Goal: Task Accomplishment & Management: Manage account settings

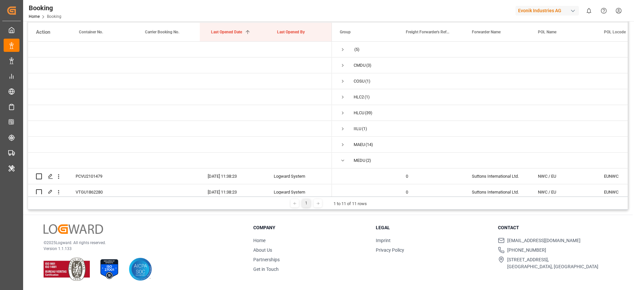
scroll to position [55, 0]
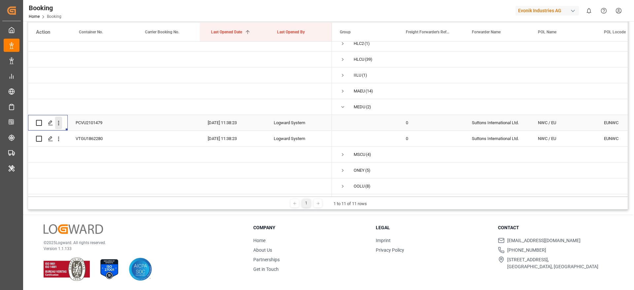
click at [60, 124] on icon "open menu" at bounding box center [58, 123] width 7 height 7
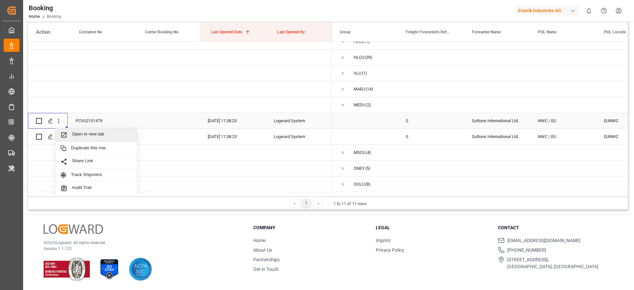
click at [83, 130] on div "Open in new tab" at bounding box center [96, 135] width 82 height 14
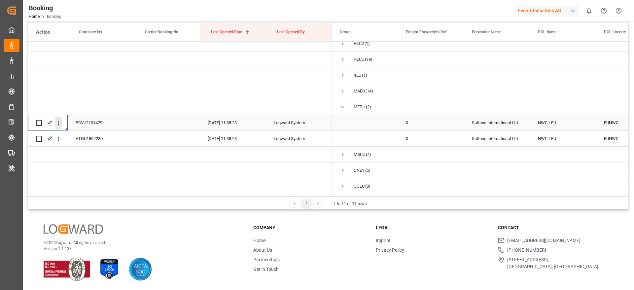
click at [60, 120] on icon "open menu" at bounding box center [58, 123] width 7 height 7
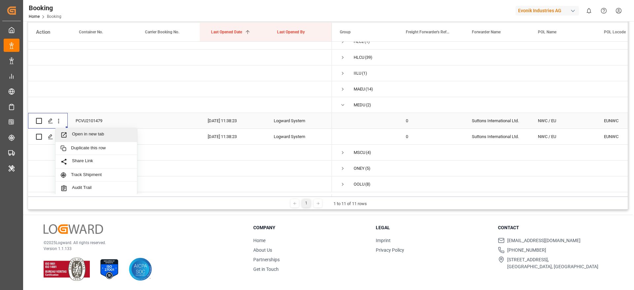
click at [85, 135] on span "Open in new tab" at bounding box center [102, 134] width 60 height 7
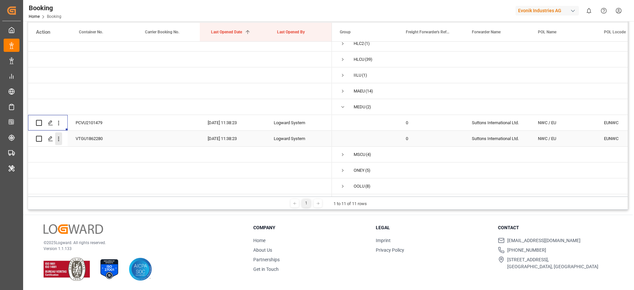
click at [60, 137] on icon "open menu" at bounding box center [58, 138] width 7 height 7
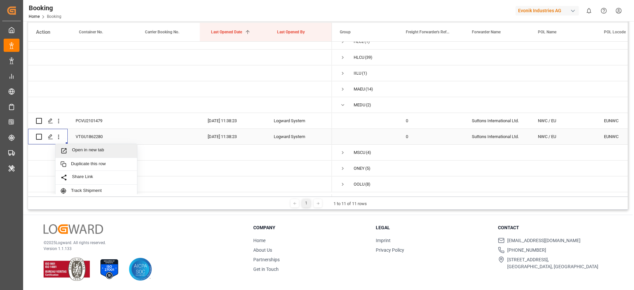
click at [95, 153] on span "Open in new tab" at bounding box center [102, 150] width 60 height 7
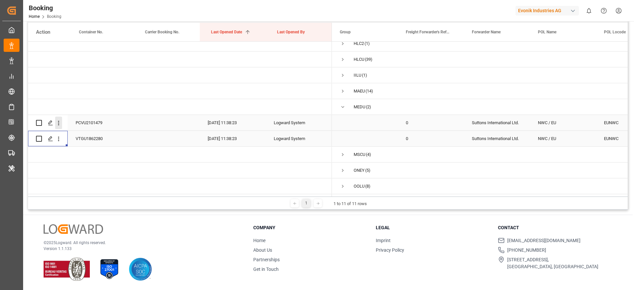
click at [60, 121] on icon "open menu" at bounding box center [58, 123] width 7 height 7
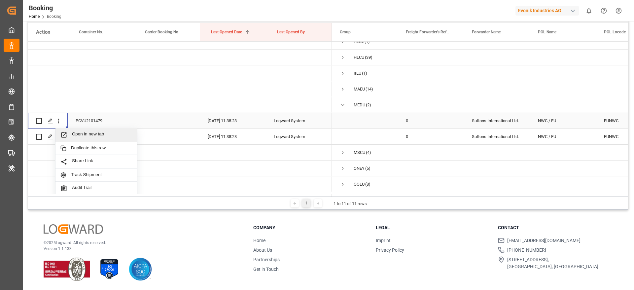
click at [89, 136] on span "Open in new tab" at bounding box center [102, 134] width 60 height 7
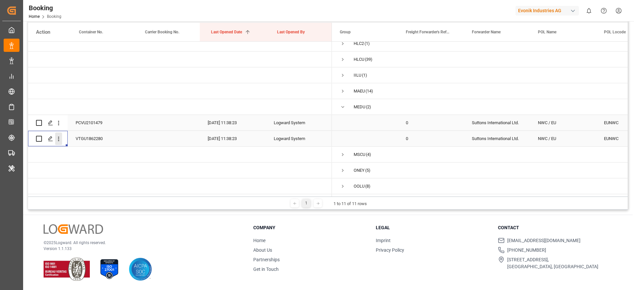
click at [60, 140] on icon "open menu" at bounding box center [58, 138] width 7 height 7
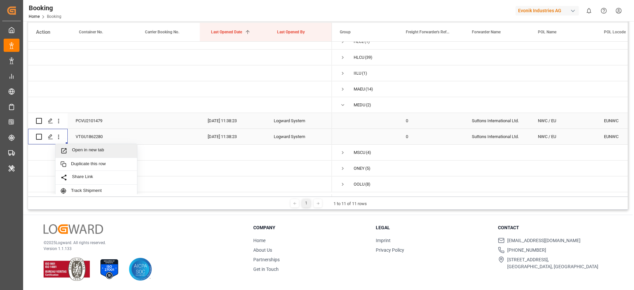
click at [85, 148] on span "Open in new tab" at bounding box center [102, 150] width 60 height 7
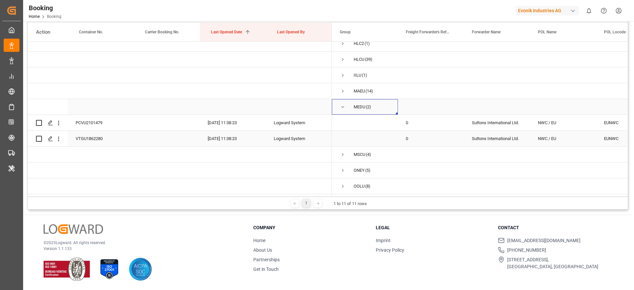
click at [344, 107] on span "Press SPACE to select this row." at bounding box center [343, 107] width 6 height 6
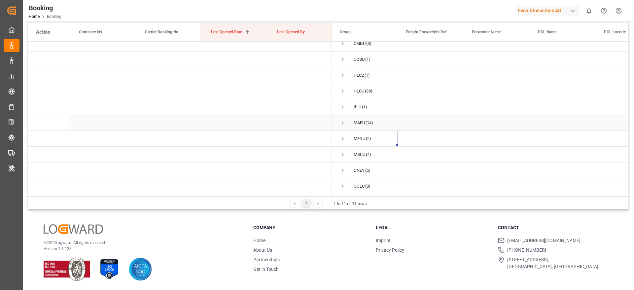
scroll to position [24, 0]
click at [344, 152] on span "Press SPACE to select this row." at bounding box center [343, 155] width 6 height 6
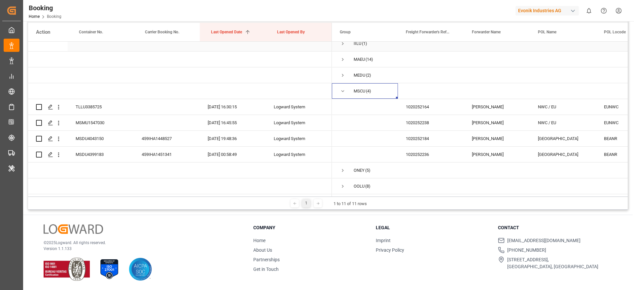
scroll to position [87, 0]
click at [424, 110] on div "1020252164" at bounding box center [431, 107] width 66 height 16
click at [60, 107] on icon "open menu" at bounding box center [58, 107] width 7 height 7
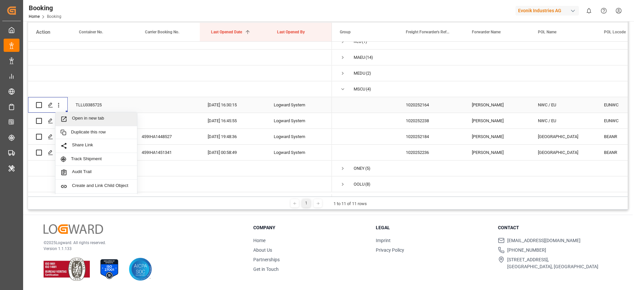
click at [84, 116] on span "Open in new tab" at bounding box center [102, 119] width 60 height 7
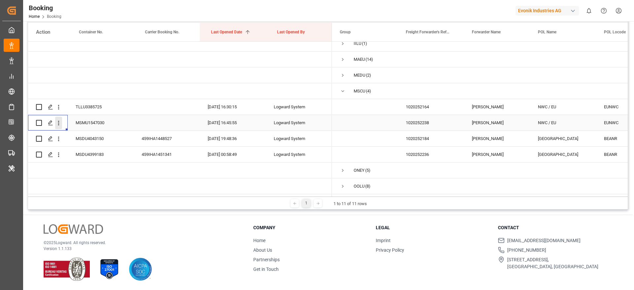
click at [59, 122] on icon "open menu" at bounding box center [58, 123] width 7 height 7
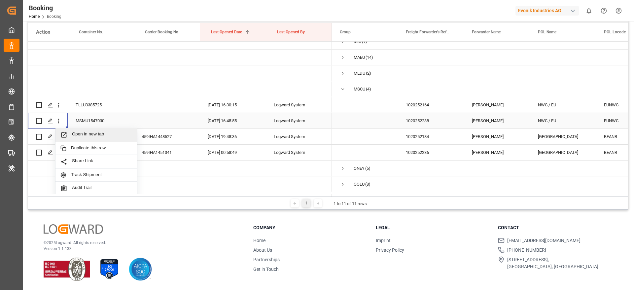
click at [81, 138] on span "Open in new tab" at bounding box center [102, 134] width 60 height 7
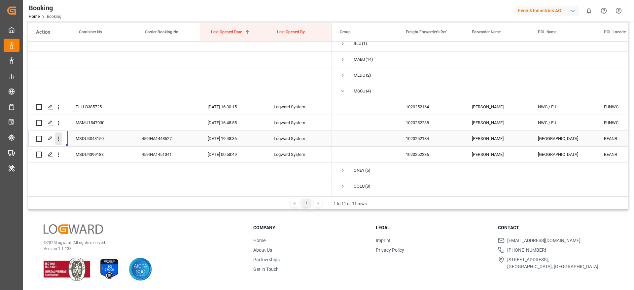
click at [61, 136] on icon "open menu" at bounding box center [58, 138] width 7 height 7
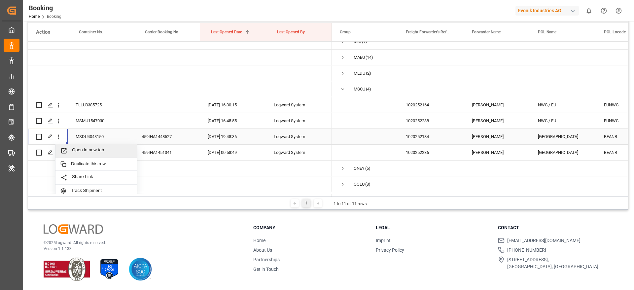
click at [83, 148] on span "Open in new tab" at bounding box center [102, 150] width 60 height 7
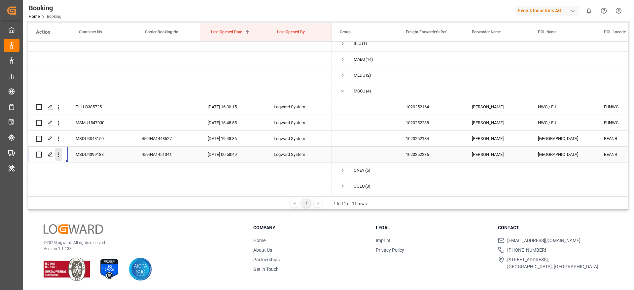
click at [61, 154] on icon "open menu" at bounding box center [58, 154] width 7 height 7
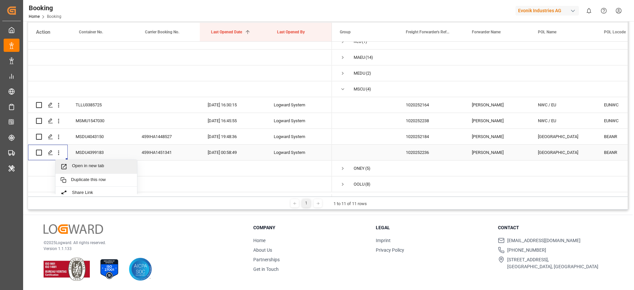
click at [77, 163] on div "Open in new tab" at bounding box center [96, 167] width 82 height 14
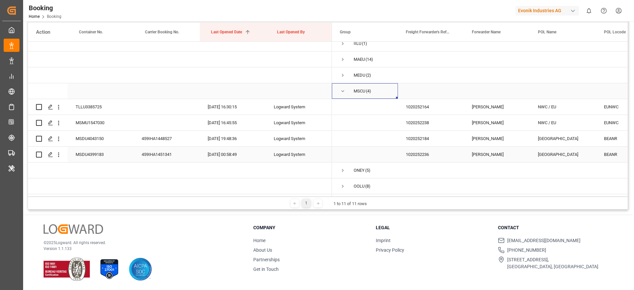
click at [344, 90] on span "Press SPACE to select this row." at bounding box center [343, 91] width 6 height 6
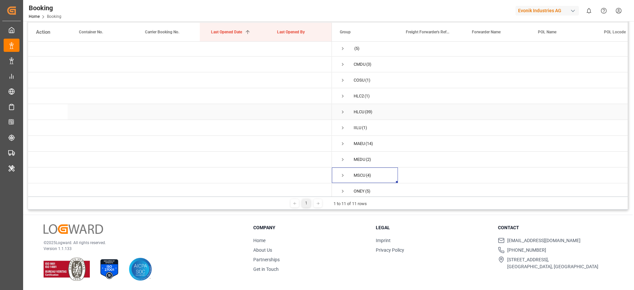
scroll to position [24, 0]
click at [345, 169] on span "Press SPACE to select this row." at bounding box center [343, 170] width 6 height 6
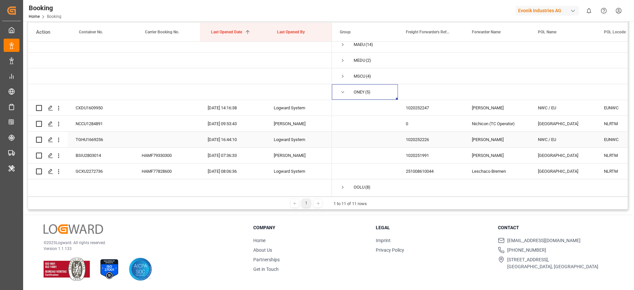
scroll to position [103, 0]
click at [57, 105] on icon "open menu" at bounding box center [58, 107] width 7 height 7
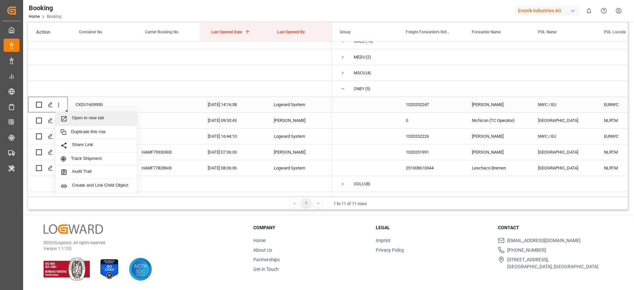
click at [87, 115] on span "Open in new tab" at bounding box center [102, 118] width 60 height 7
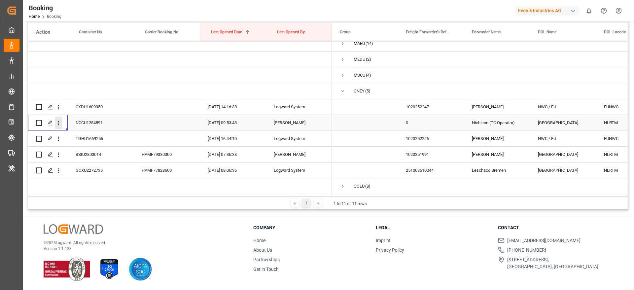
click at [59, 122] on icon "open menu" at bounding box center [58, 123] width 1 height 5
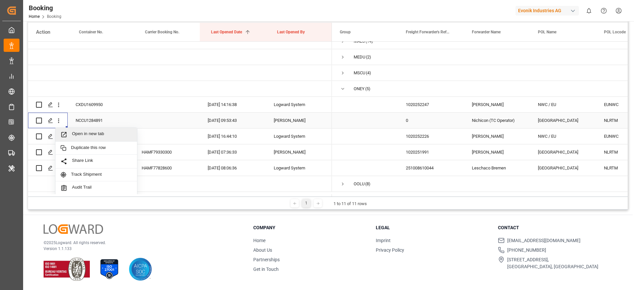
click at [76, 133] on span "Open in new tab" at bounding box center [102, 134] width 60 height 7
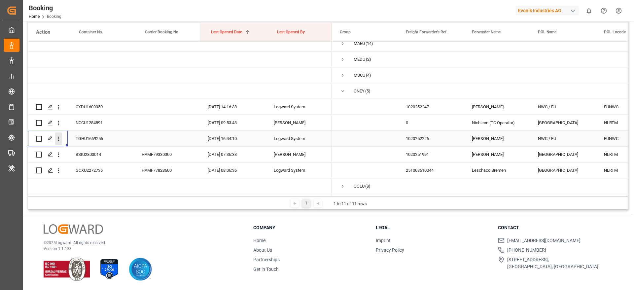
click at [59, 138] on icon "open menu" at bounding box center [58, 139] width 1 height 5
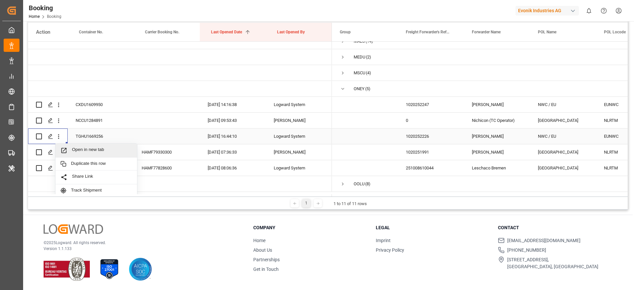
click at [86, 153] on span "Open in new tab" at bounding box center [102, 150] width 60 height 7
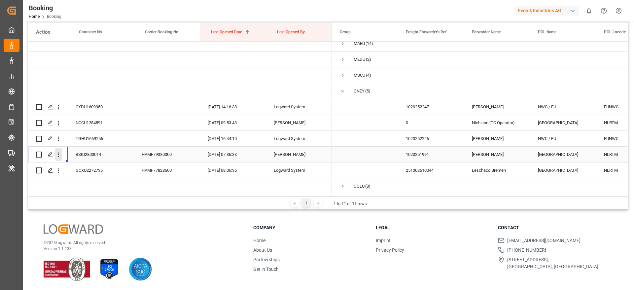
click at [57, 154] on icon "open menu" at bounding box center [58, 154] width 7 height 7
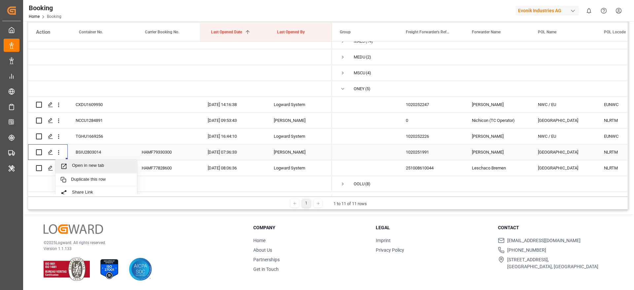
click at [85, 165] on span "Open in new tab" at bounding box center [102, 166] width 60 height 7
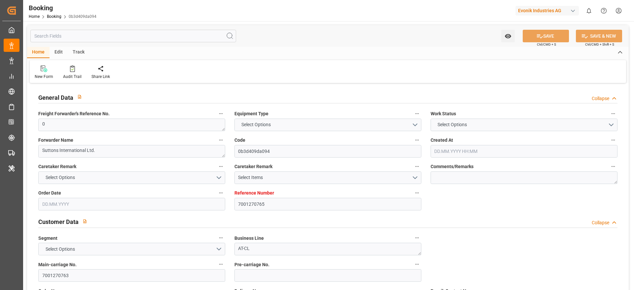
type textarea "0"
type textarea "Suttons International Ltd."
type input "0b3d409da094"
type input "7001270765"
type textarea "AT-CL"
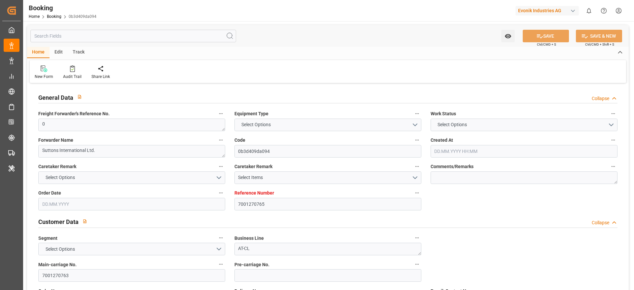
type input "7001270763"
type textarea "[EMAIL_ADDRESS][PERSON_NAME][DOMAIN_NAME]"
type textarea "CIP"
type textarea "[PERSON_NAME], AL"
type textarea "Herne"
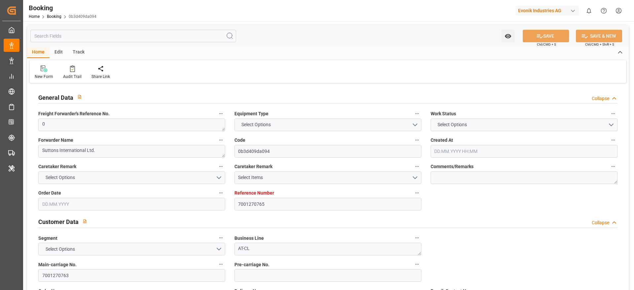
type textarea "PCVU2101479"
type input "MSC [PERSON_NAME]"
type input "MEDU"
type input "NWC / EU"
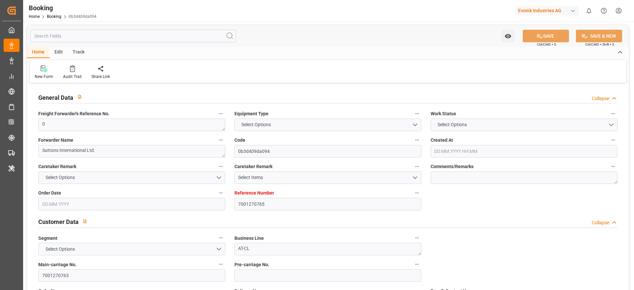
type input "Mobile"
type textarea "INPUT_Evonik_Seeburger_IFTMIN_1003228831_20251013133645229.edi"
type textarea "NWC/[GEOGRAPHIC_DATA] [GEOGRAPHIC_DATA] Continent / [GEOGRAPHIC_DATA]-CL"
type textarea "INPUT_Evonik_Seeburger_IFTMIN_1003128694_20250909133301339.edi,INPUT_Evonik_See…"
type textarea "1003228831"
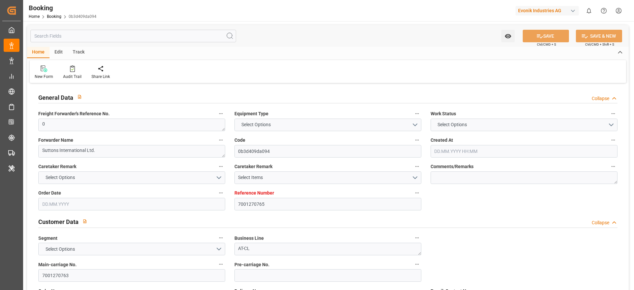
type textarea "Logward System"
type textarea "Pol-PodRegionName-PolName-businessDivision-businessLine-businessLineCode-"
type textarea "IFTMIN"
type textarea "a011t00000LcJC5AAN"
type textarea "No"
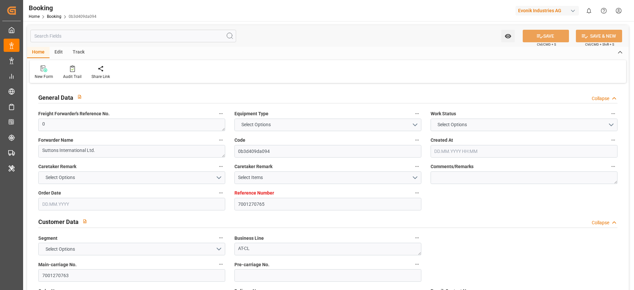
type input "7001270765"
type input "9254848"
type input "EUNWC"
type input "USMOB"
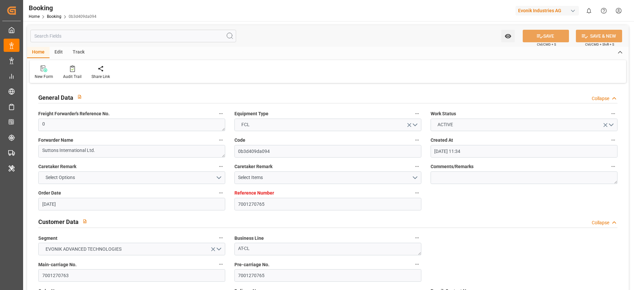
type input "09.09.2025 11:34"
type input "09.09.2025"
type input "23.11.2025"
type input "13.10.2025"
type input "[DATE] 00:00"
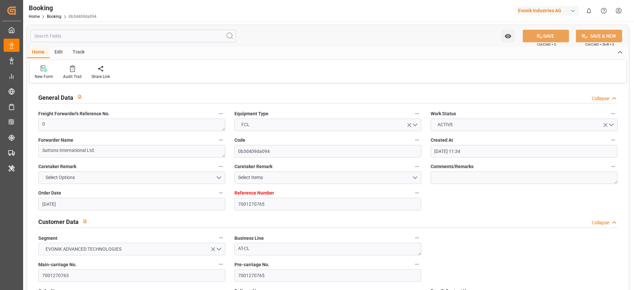
type input "[DATE] 00:00"
type input "30.10.2025 00:00"
type input "23.11.2025 00:00"
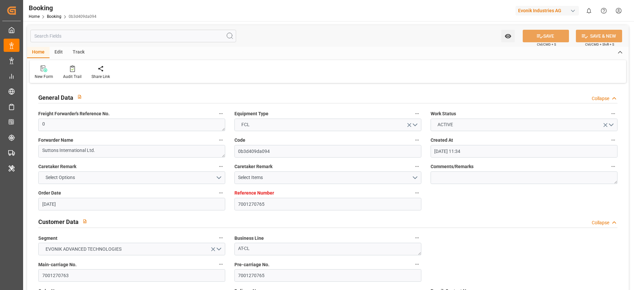
type input "24.11.2025 00:00"
type input "13.10.2025 11:38"
click at [272, 10] on div "Booking Home Booking 0b3d409da094 Evonik Industries AG 0 Notifications Only sho…" at bounding box center [326, 10] width 616 height 21
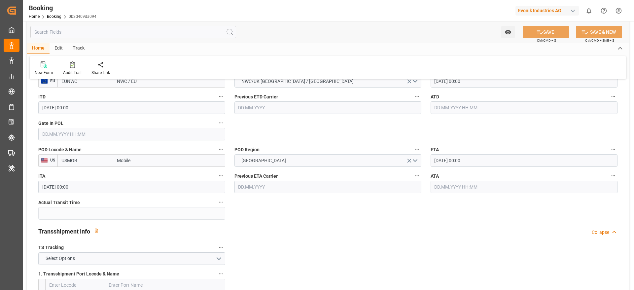
scroll to position [549, 0]
click at [33, 0] on html "Created by potrace 1.15, written by Peter Selinger 2001-2017 Created by potrace…" at bounding box center [317, 145] width 634 height 290
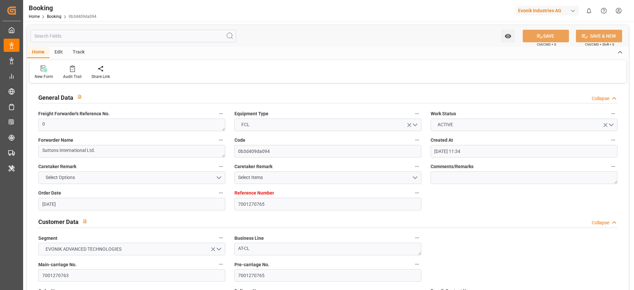
scroll to position [438, 0]
type input "7001270765"
type input "9254848"
type input "EUNWC"
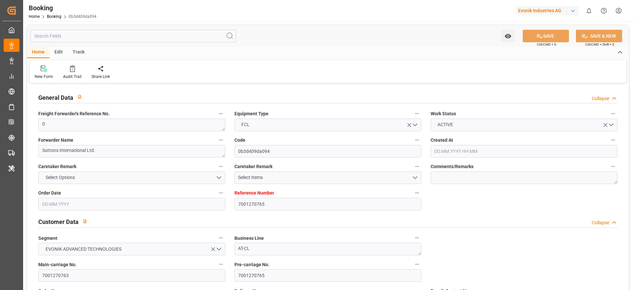
type input "USMOB"
type input "[DATE] 11:34"
type input "[DATE]"
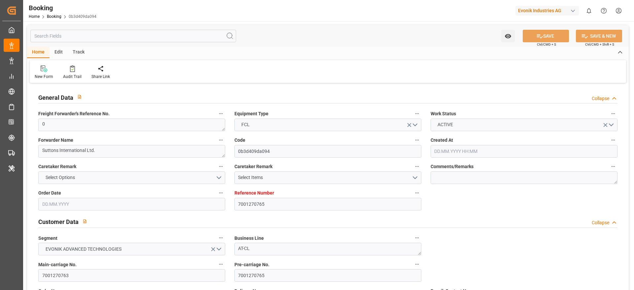
type input "[DATE] 00:00"
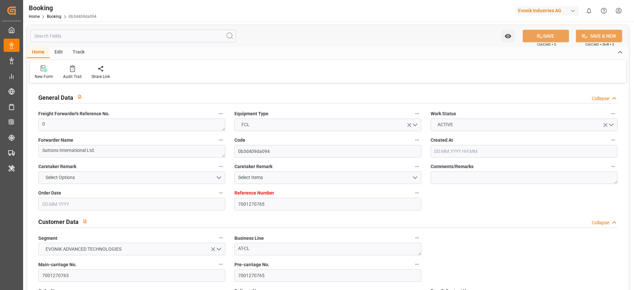
type input "[DATE] 00:00"
type input "[DATE] 11:38"
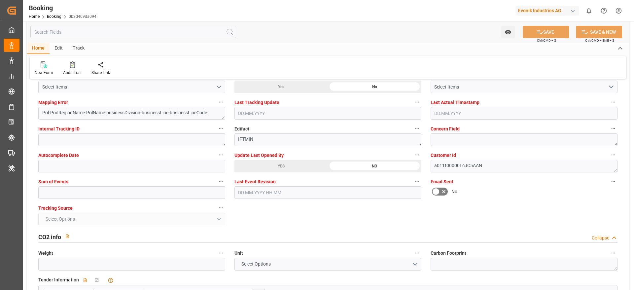
scroll to position [1262, 0]
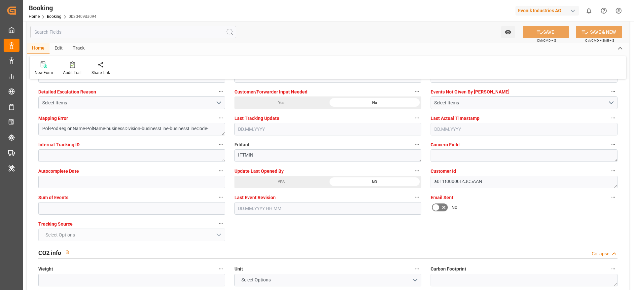
click at [262, 179] on div "YES" at bounding box center [281, 182] width 93 height 13
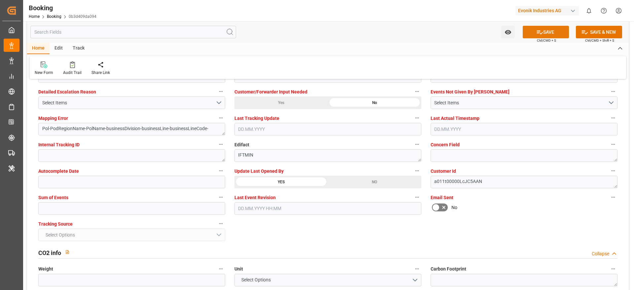
click at [551, 30] on button "SAVE" at bounding box center [546, 32] width 46 height 13
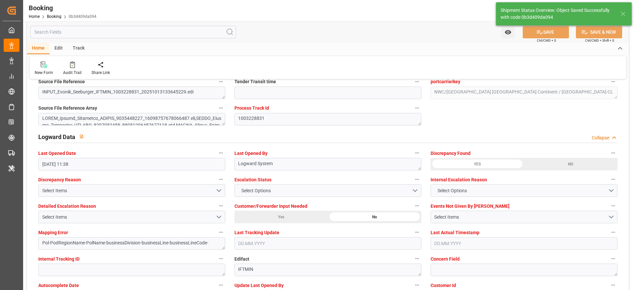
type textarea "[PERSON_NAME]"
type textarea "Pol-PodRegionName-businessDivision-businessLine-"
type input "15.10.2025 09:58"
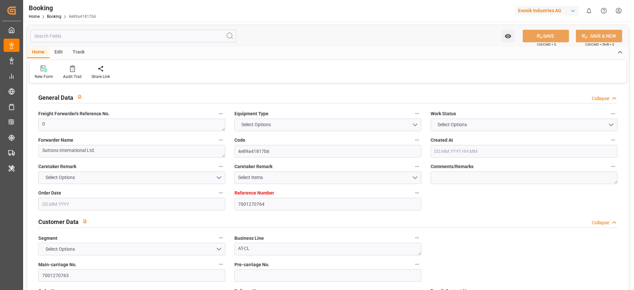
type input "7001270764"
type input "9254848"
type input "EUNWC"
type input "USMOB"
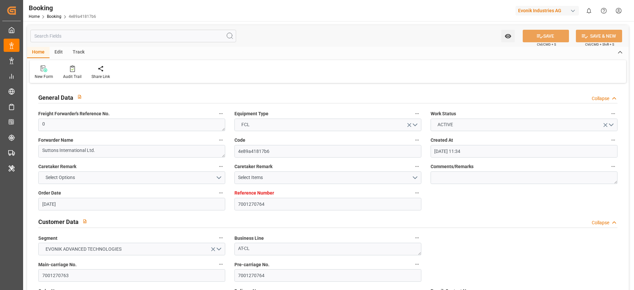
type input "[DATE] 11:34"
type input "[DATE]"
type input "[DATE] 00:00"
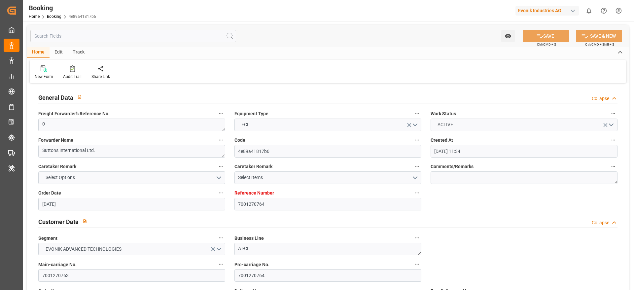
type input "[DATE] 00:00"
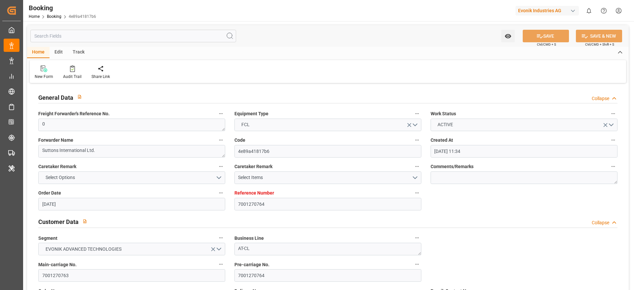
type input "[DATE] 00:00"
type input "[DATE] 11:38"
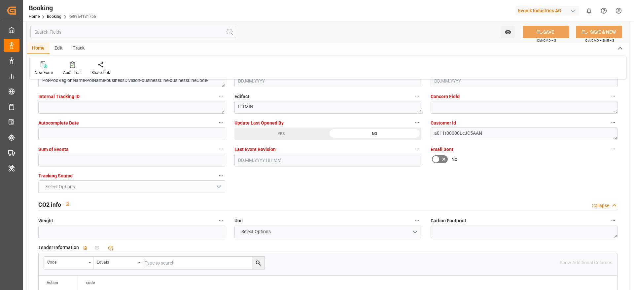
scroll to position [1310, 0]
click at [269, 136] on div "YES" at bounding box center [281, 134] width 93 height 13
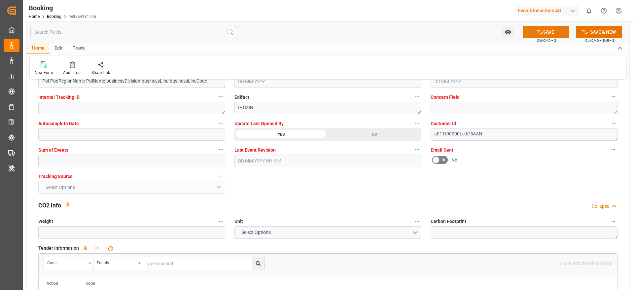
click at [546, 28] on button "SAVE" at bounding box center [546, 32] width 46 height 13
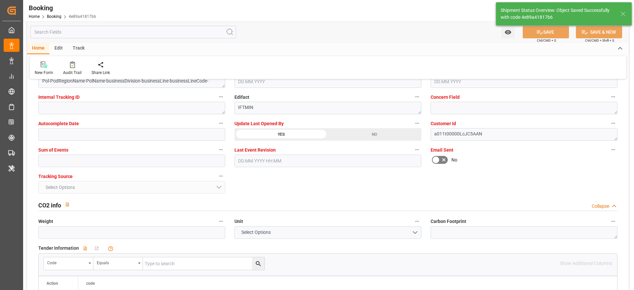
type textarea "varshini suresh"
type textarea "Pol-PodRegionName-businessDivision-businessLine-"
type input "15.10.2025 09:59"
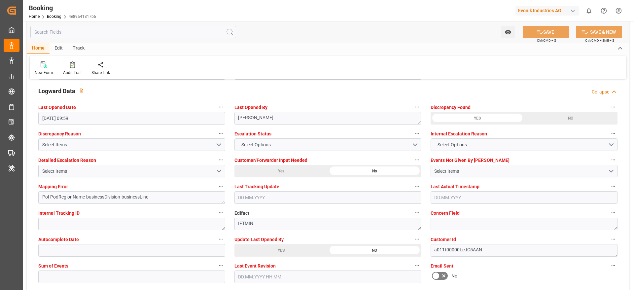
scroll to position [1206, 0]
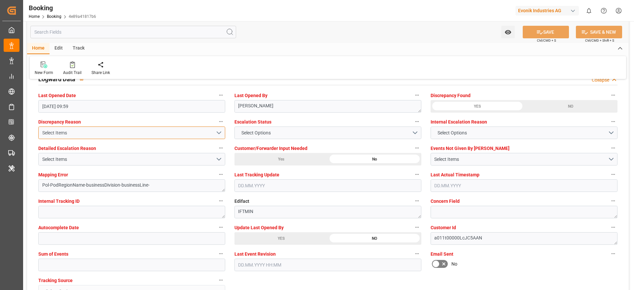
click at [149, 129] on div "Select Items" at bounding box center [128, 132] width 173 height 7
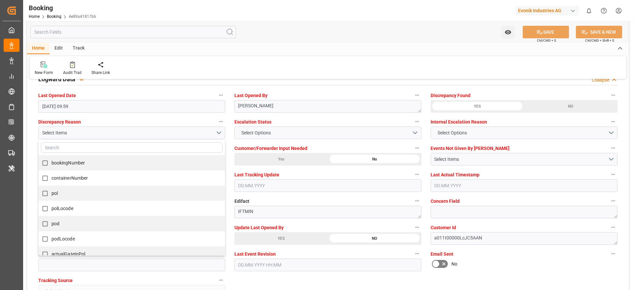
click at [233, 147] on div "Customer/Forwarder Input Needed Yes No" at bounding box center [328, 154] width 196 height 26
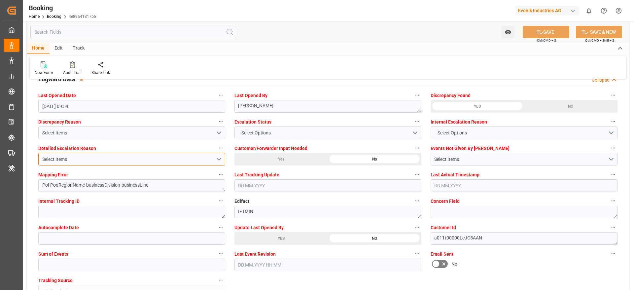
click at [192, 160] on div "Select Items" at bounding box center [128, 159] width 173 height 7
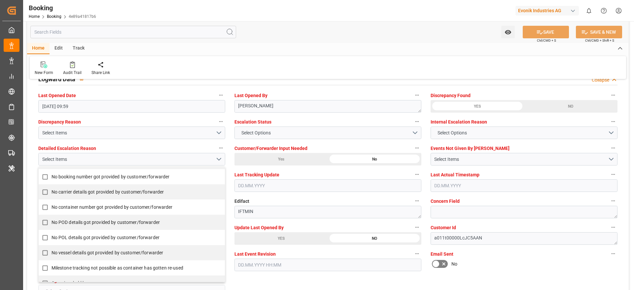
scroll to position [160, 0]
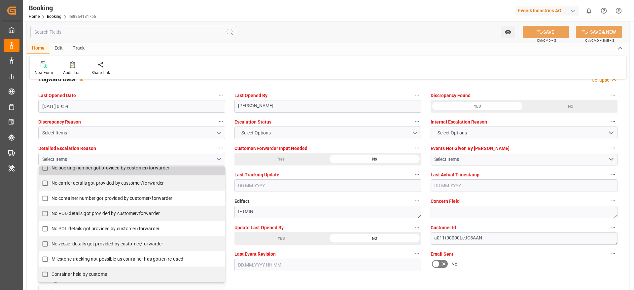
click at [85, 172] on label "No booking number got provided by customer/forwarder" at bounding box center [128, 168] width 179 height 13
checkbox input "true"
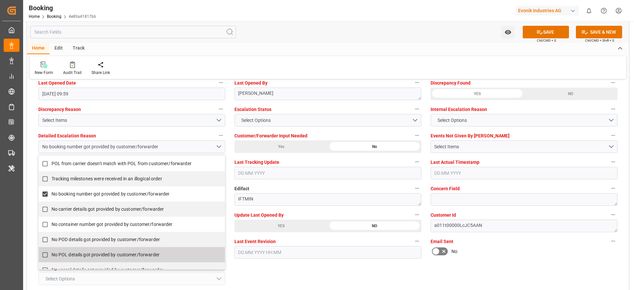
scroll to position [122, 0]
click at [91, 209] on span "No carrier details got provided by customer/forwarder" at bounding box center [108, 208] width 113 height 5
checkbox input "true"
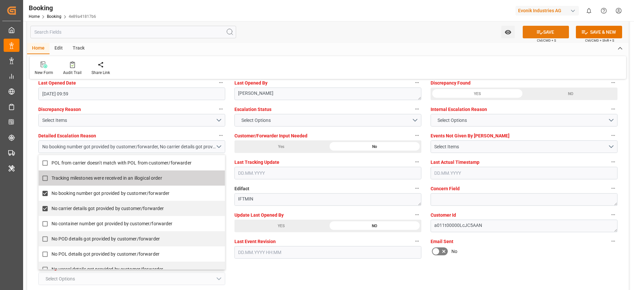
click at [542, 29] on button "SAVE" at bounding box center [546, 32] width 46 height 13
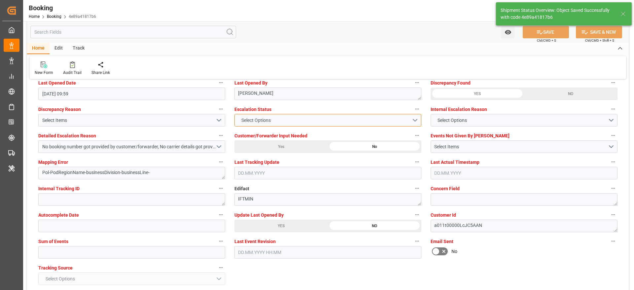
click at [273, 115] on button "Select Options" at bounding box center [328, 120] width 187 height 13
click at [265, 126] on div "ESCALATED" at bounding box center [328, 122] width 186 height 14
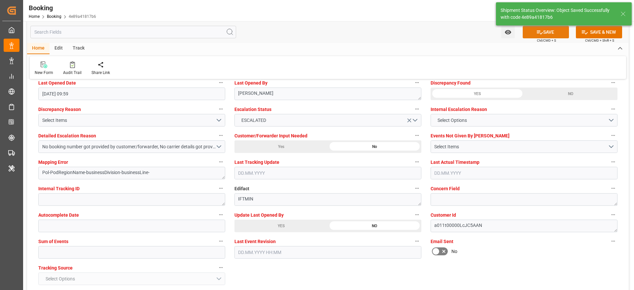
click at [553, 32] on button "SAVE" at bounding box center [546, 32] width 46 height 13
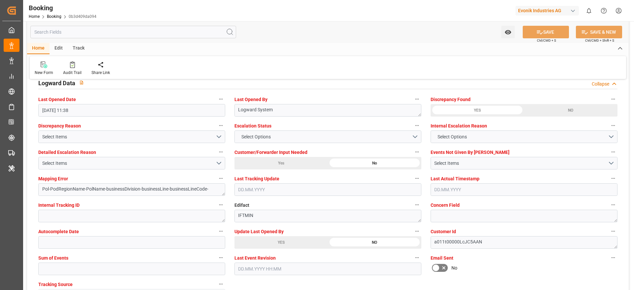
scroll to position [1204, 0]
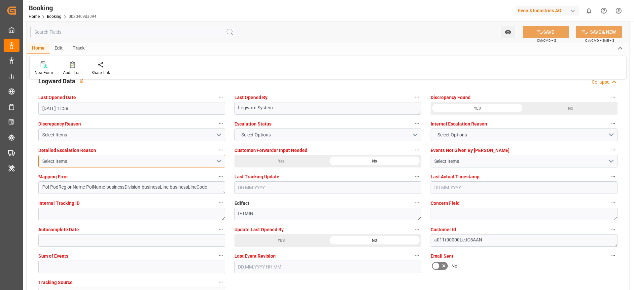
click at [135, 163] on div "Select Items" at bounding box center [128, 161] width 173 height 7
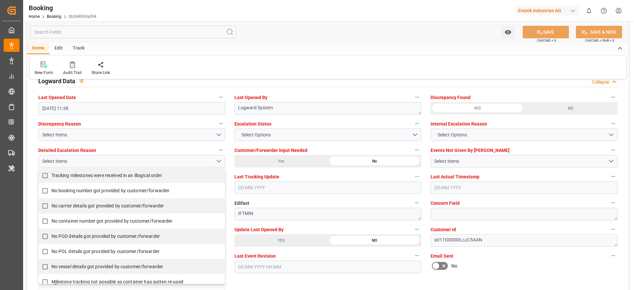
scroll to position [140, 0]
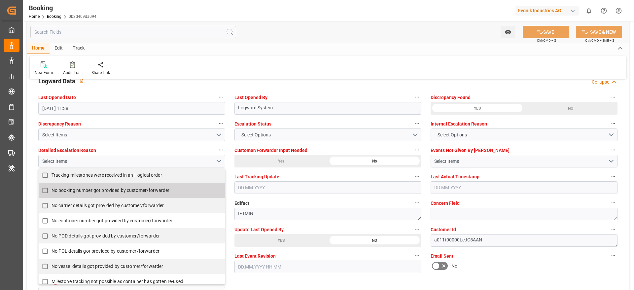
click at [72, 186] on label "No booking number got provided by customer/forwarder" at bounding box center [128, 190] width 179 height 13
checkbox input "true"
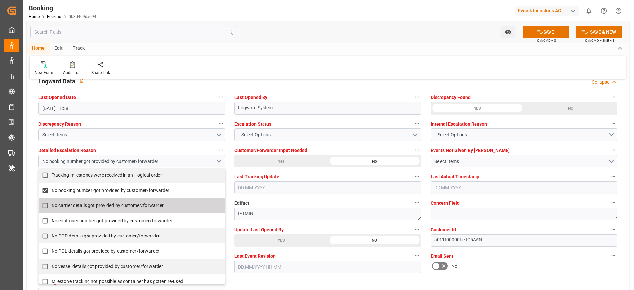
click at [64, 206] on span "No carrier details got provided by customer/forwarder" at bounding box center [108, 205] width 113 height 5
checkbox input "true"
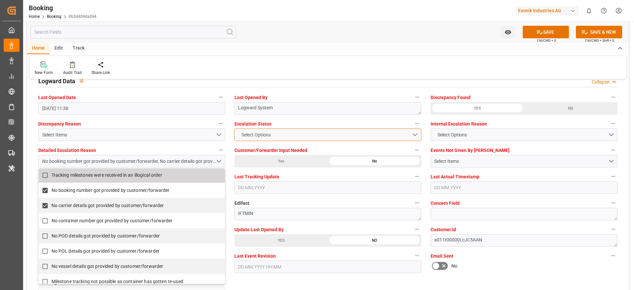
click at [291, 134] on button "Select Options" at bounding box center [328, 134] width 187 height 13
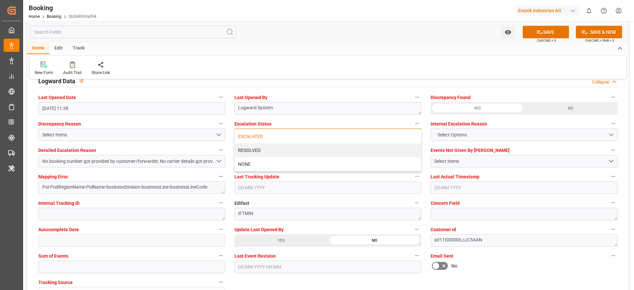
click at [278, 139] on div "ESCALATED" at bounding box center [328, 136] width 186 height 14
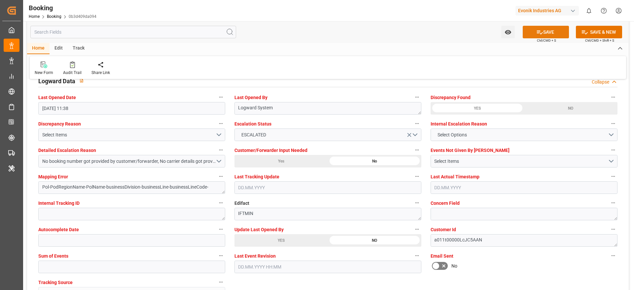
click at [532, 31] on button "SAVE" at bounding box center [546, 32] width 46 height 13
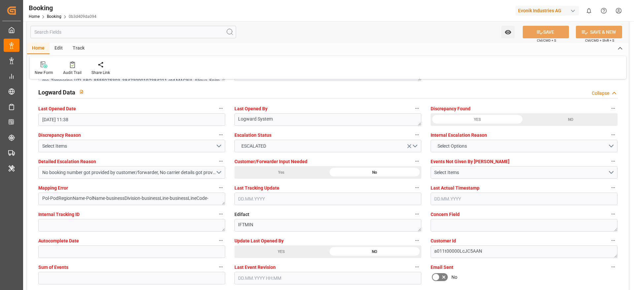
scroll to position [1241, 0]
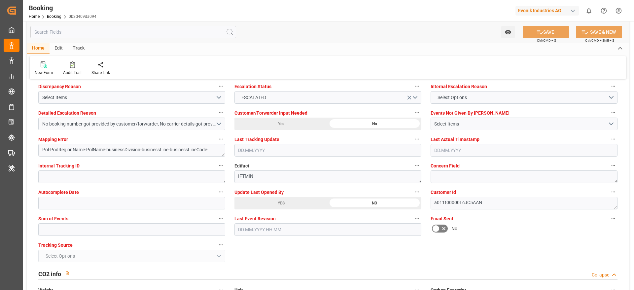
click at [250, 207] on div "YES" at bounding box center [281, 203] width 93 height 13
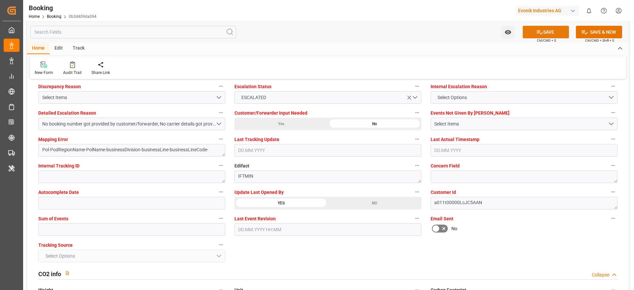
click at [540, 31] on icon at bounding box center [539, 32] width 7 height 7
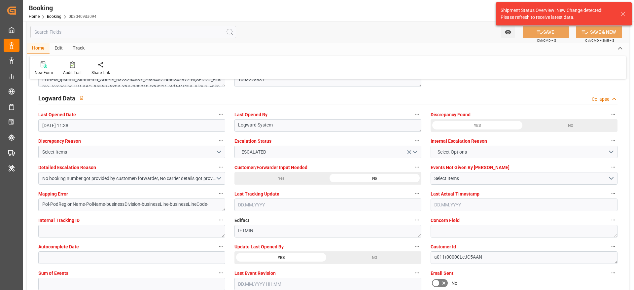
scroll to position [1186, 0]
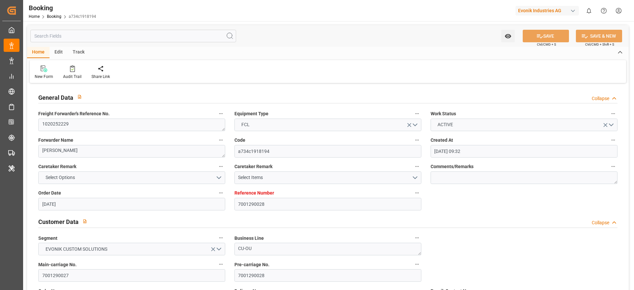
scroll to position [1229, 0]
type input "7001270765"
type input "9254848"
type input "EUNWC"
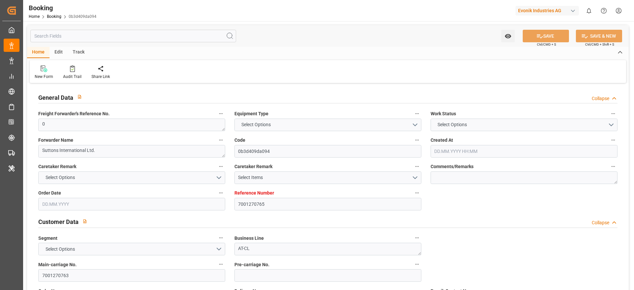
type input "USMOB"
type input "09.09.2025 11:34"
type input "09.09.2025"
type input "23.11.2025"
type input "13.10.2025"
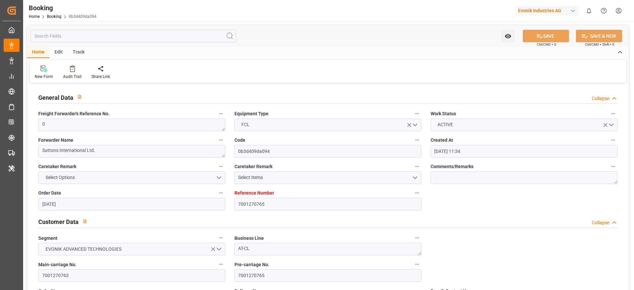
type input "[DATE] 00:00"
type input "13.10.2025 00:00"
type input "30.10.2025 00:00"
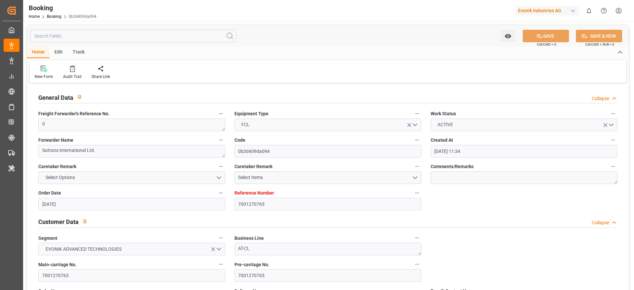
type input "23.11.2025 00:00"
type input "24.11.2025 00:00"
type input "15.10.2025 09:58"
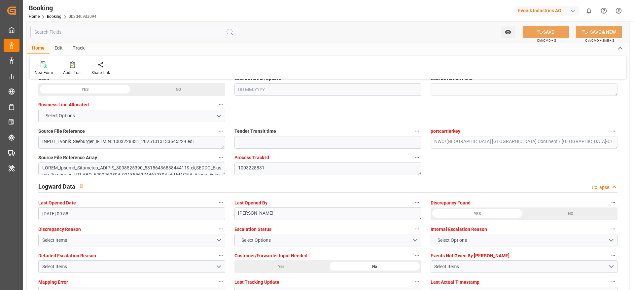
scroll to position [1106, 0]
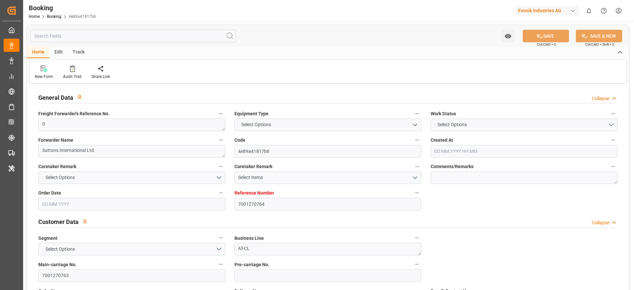
type input "7001270764"
type input "9254848"
type input "EUNWC"
type input "USMOB"
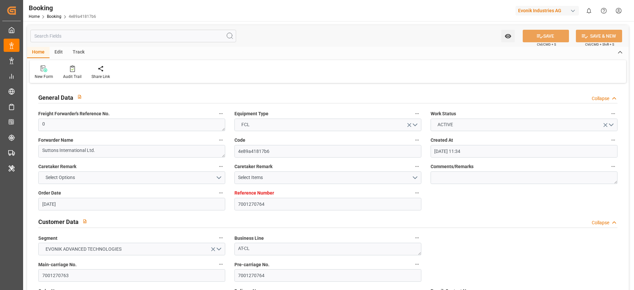
type input "09.09.2025 11:34"
type input "09.09.2025"
type input "23.11.2025"
type input "13.10.2025"
type input "[DATE] 00:00"
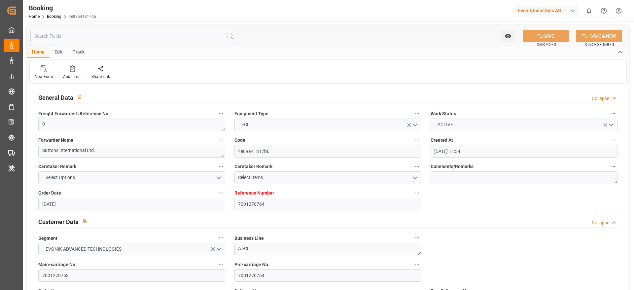
type input "[DATE] 00:00"
type input "30.10.2025 00:00"
type input "23.11.2025 00:00"
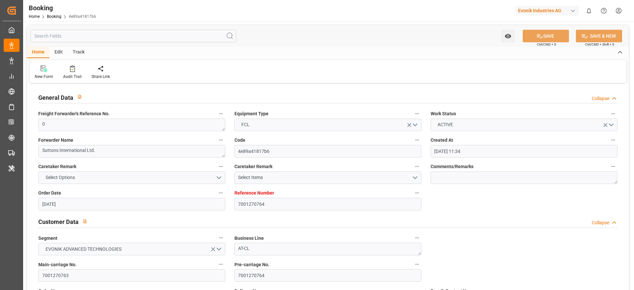
type input "24.11.2025 00:00"
type input "15.10.2025 09:59"
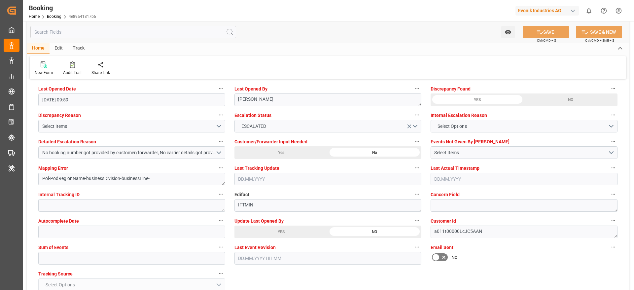
scroll to position [1214, 0]
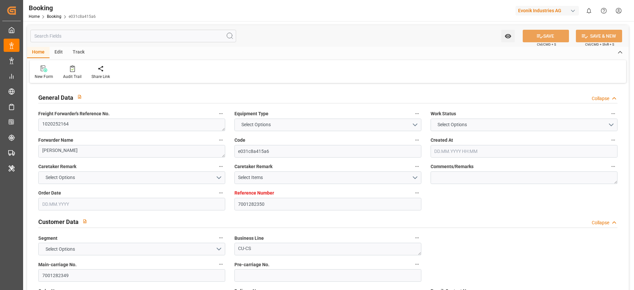
type input "7001282350"
type input "9480227"
type input "MSC"
type input "Mediterranean Shipping Company"
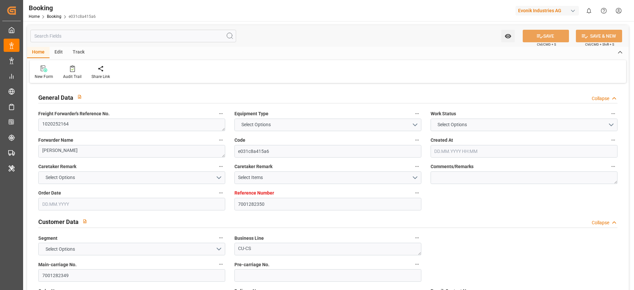
type input "EUNWC"
type input "CIABJ"
type input "23.09.2025 11:37"
type input "23.09.2025"
type input "12.11.2025"
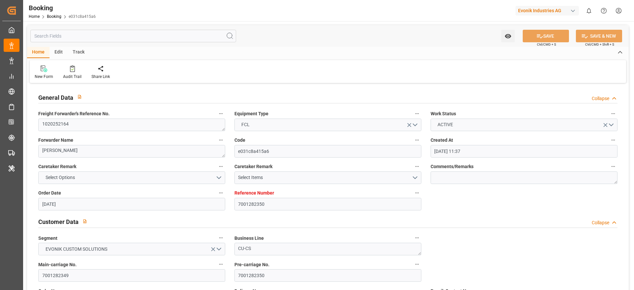
type input "01.10.2025"
type input "01.10.2025 00:00"
type input "13.10.2025 00:00"
type input "19.10.2025 00:00"
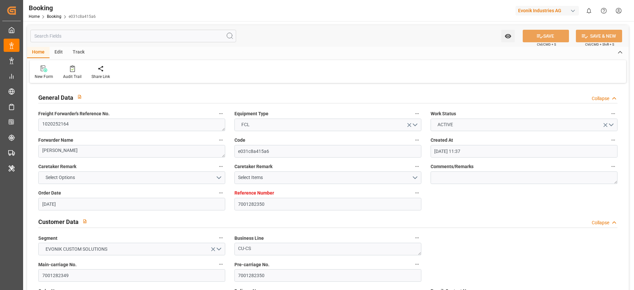
type input "19.10.2025 00:00"
type input "02.11.2025 00:00"
type input "12.11.2025 00:00"
type input "14.10.2025 16:30"
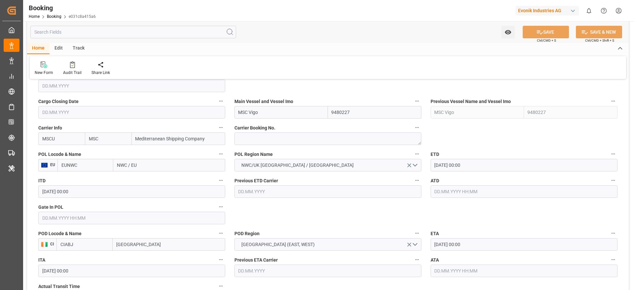
scroll to position [487, 0]
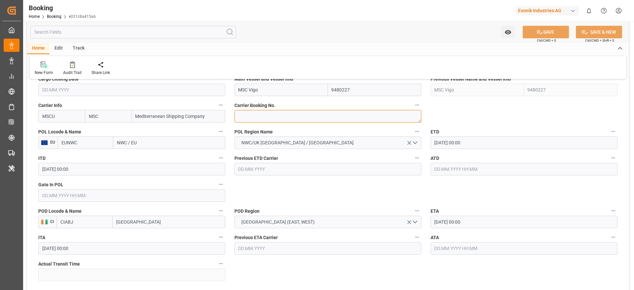
click at [268, 115] on textarea at bounding box center [328, 116] width 187 height 13
paste textarea "459IHA1445396"
click at [268, 115] on textarea "459IHA1445396" at bounding box center [328, 116] width 187 height 13
type textarea "459IHA1445396"
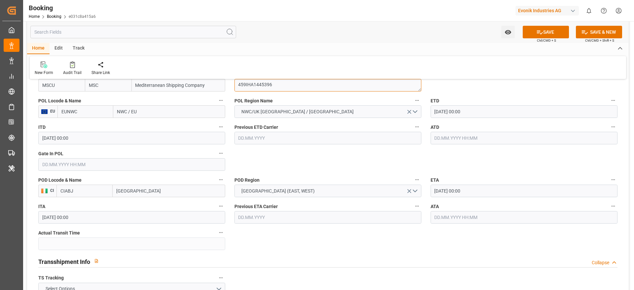
scroll to position [518, 0]
drag, startPoint x: 116, startPoint y: 110, endPoint x: 147, endPoint y: 111, distance: 30.7
click at [147, 111] on input "NWC / EU" at bounding box center [169, 112] width 112 height 13
paste input "Antwerp"
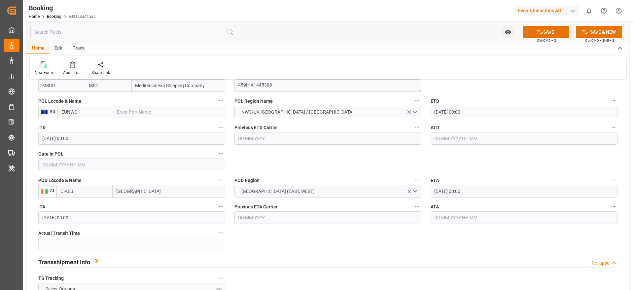
type input "Antwerp"
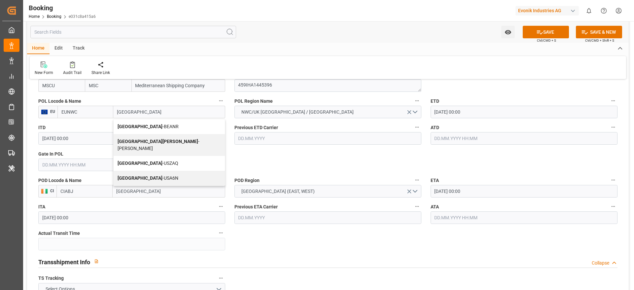
click at [143, 126] on span "Antwerp - BEANR" at bounding box center [148, 126] width 61 height 5
type input "BEANR"
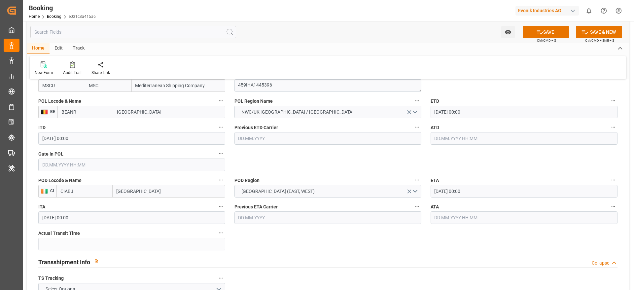
type input "Antwerp"
click at [463, 114] on input "19.10.2025 00:00" at bounding box center [524, 112] width 187 height 13
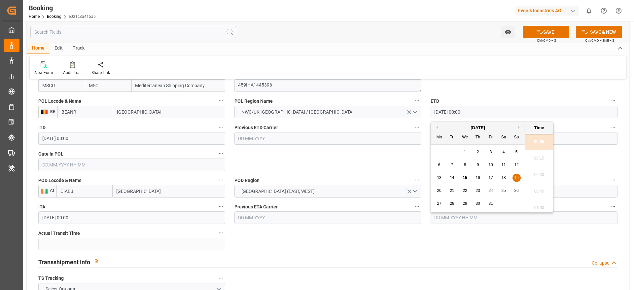
click at [436, 189] on div "20" at bounding box center [439, 191] width 8 height 8
type input "20.10.2025 00:00"
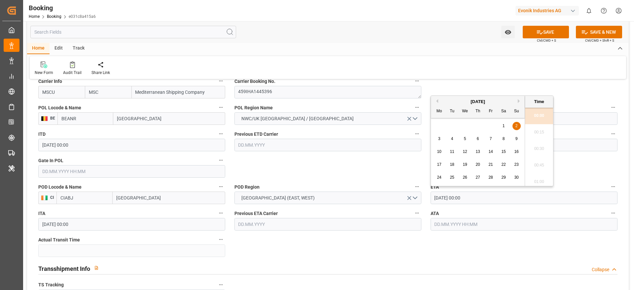
click at [435, 201] on input "02.11.2025 00:00" at bounding box center [524, 198] width 187 height 13
click at [455, 141] on div "4" at bounding box center [452, 139] width 8 height 8
type input "04.11.2025 00:00"
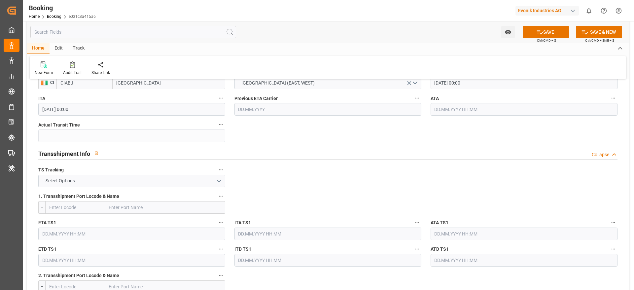
scroll to position [628, 0]
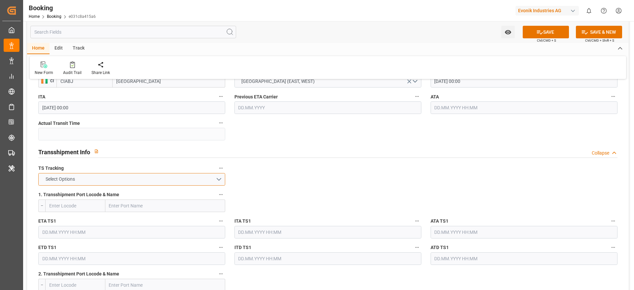
click at [201, 180] on button "Select Options" at bounding box center [131, 179] width 187 height 13
click at [181, 193] on div "FALSE" at bounding box center [132, 195] width 186 height 14
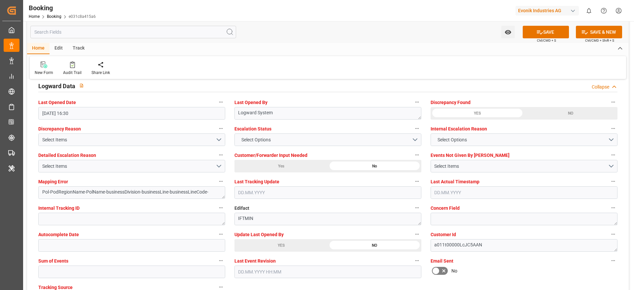
scroll to position [1223, 0]
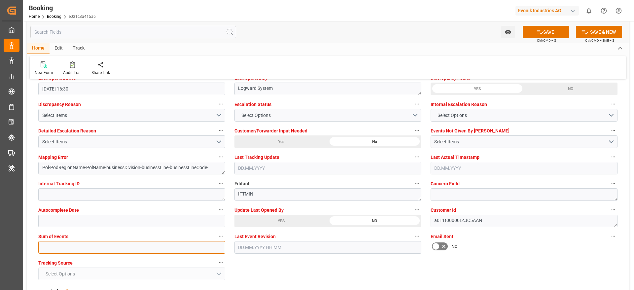
click at [78, 250] on input "text" at bounding box center [131, 247] width 187 height 13
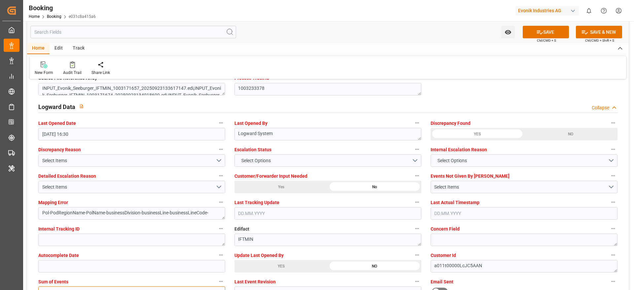
scroll to position [1177, 0]
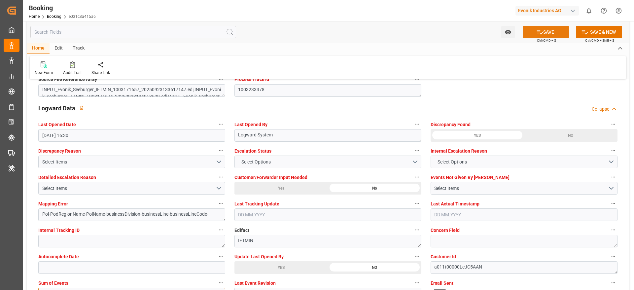
type input "0"
click at [532, 32] on button "SAVE" at bounding box center [546, 32] width 46 height 13
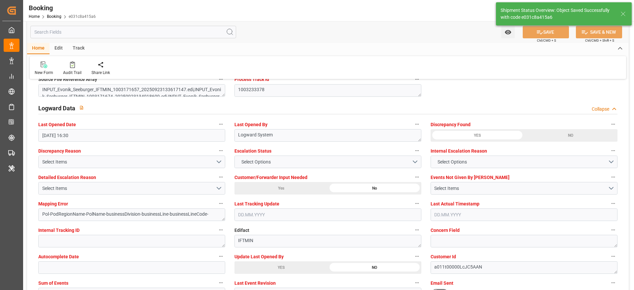
type textarea "[PERSON_NAME]"
type textarea "businessDivision-businessLine-"
type input "15.10.2025 10:02"
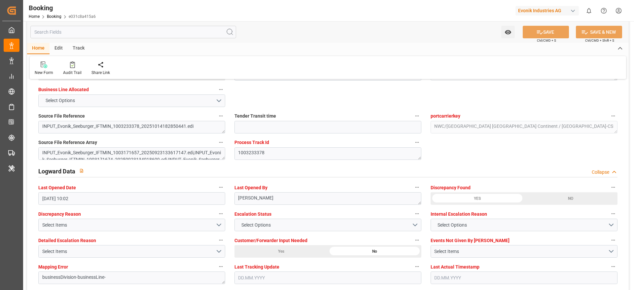
scroll to position [1113, 0]
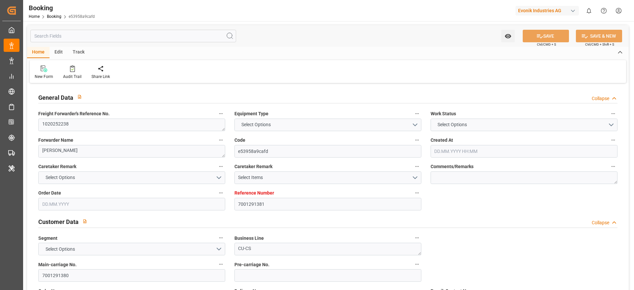
type input "7001291381"
type input "9480227"
type input "MSC"
type input "Mediterranean Shipping Company"
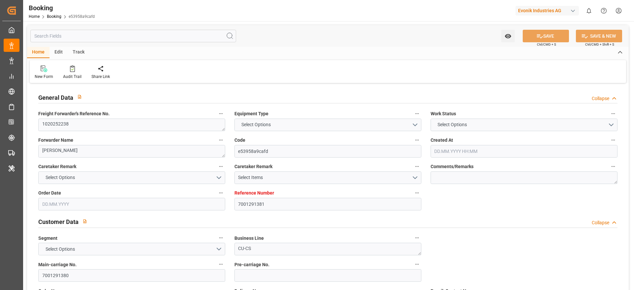
type input "EUNWC"
type input "NGLOS"
type input "[DATE] 08:51"
type input "[DATE]"
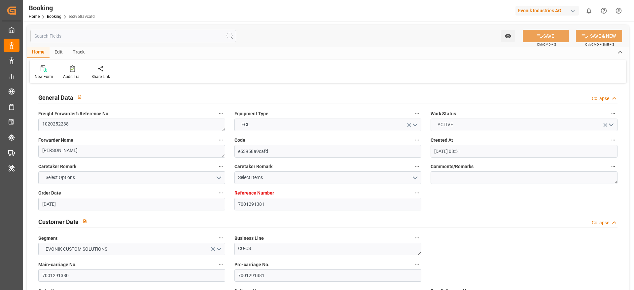
type input "[DATE]"
type input "14.10.2025 00:00"
type input "13.10.2025 00:00"
type input "18.10.2025 00:00"
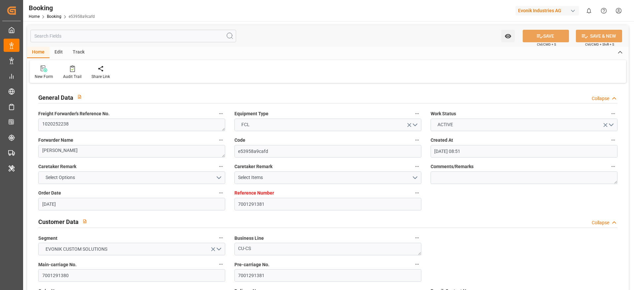
type input "18.10.2025 00:00"
type input "08.11.2025 00:00"
type input "17.11.2025 00:00"
type input "14.10.2025 16:45"
click at [57, 125] on textarea "1020252238" at bounding box center [131, 125] width 187 height 13
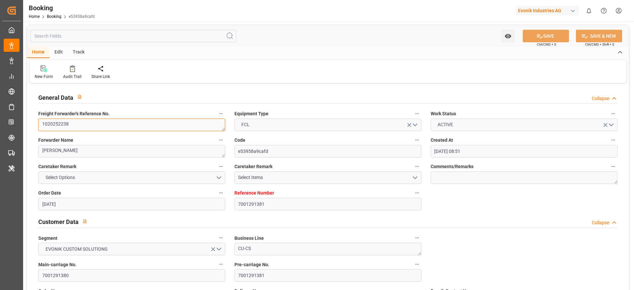
click at [57, 125] on textarea "1020252238" at bounding box center [131, 125] width 187 height 13
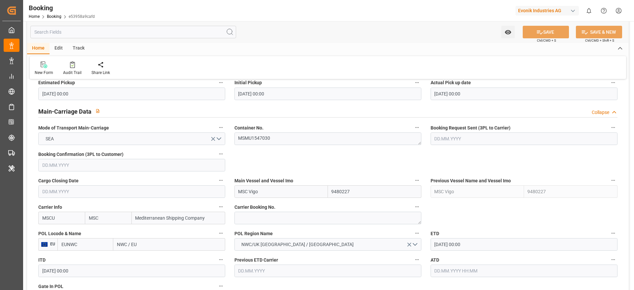
scroll to position [403, 0]
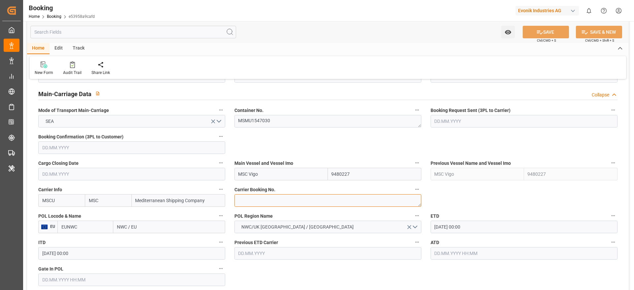
click at [243, 200] on textarea at bounding box center [328, 200] width 187 height 13
paste textarea "Retrieving data. Wait a few seconds and try to cut or copy again."
type textarea "Retrieving data. Wait a few seconds and try to cut or copy again."
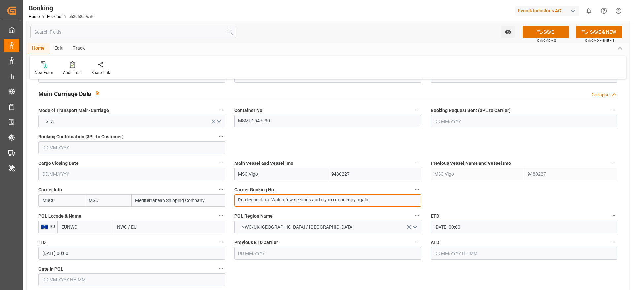
click at [243, 200] on textarea "Retrieving data. Wait a few seconds and try to cut or copy again." at bounding box center [328, 200] width 187 height 13
click at [239, 200] on textarea "Retrieving data. Wait a few seconds and try to cut or copy again." at bounding box center [328, 200] width 187 height 13
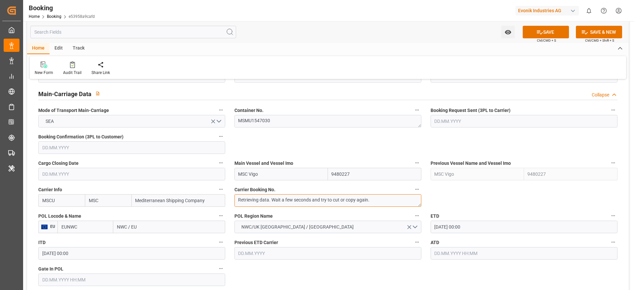
drag, startPoint x: 239, startPoint y: 200, endPoint x: 377, endPoint y: 202, distance: 137.1
click at [377, 202] on textarea "Retrieving data. Wait a few seconds and try to cut or copy again." at bounding box center [328, 200] width 187 height 13
click at [251, 199] on textarea "Retrieving data. Wait a few seconds and try to cut or copy again." at bounding box center [328, 200] width 187 height 13
paste textarea "459IHA1451346"
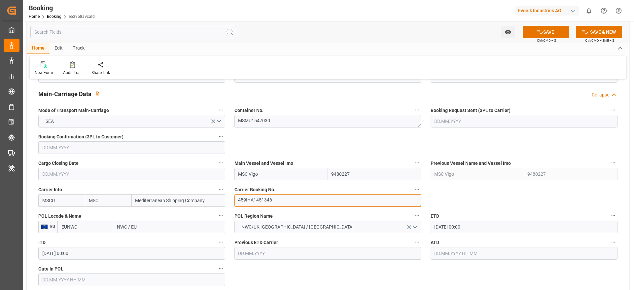
click at [251, 199] on textarea "459IHA1451346" at bounding box center [328, 200] width 187 height 13
type textarea "459IHA1451346"
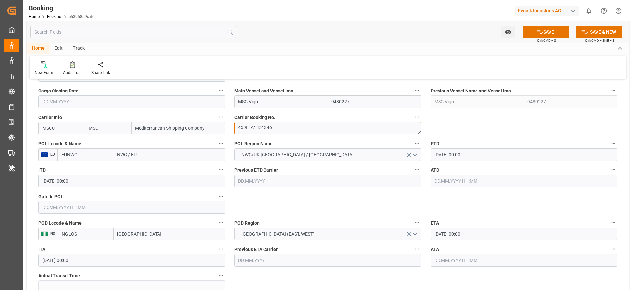
scroll to position [476, 0]
click at [121, 155] on input "NWC / EU" at bounding box center [169, 153] width 112 height 13
paste input "Antwerp"
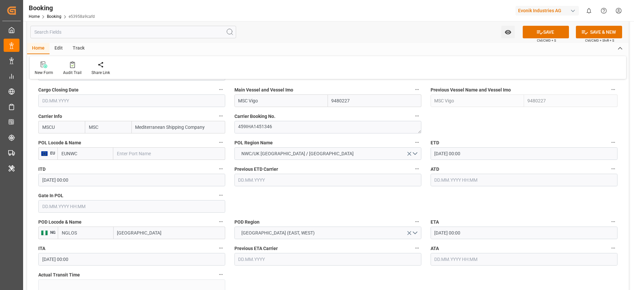
type input "Antwerp"
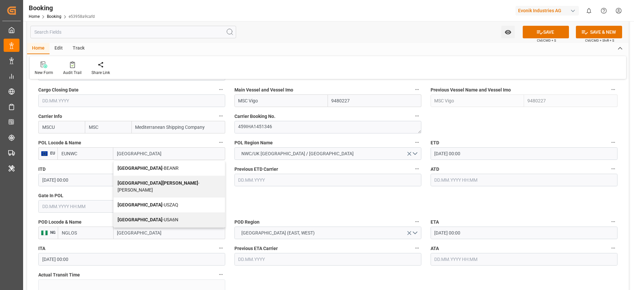
click at [139, 161] on div "Antwerp - BEANR" at bounding box center [169, 168] width 111 height 15
type input "BEANR"
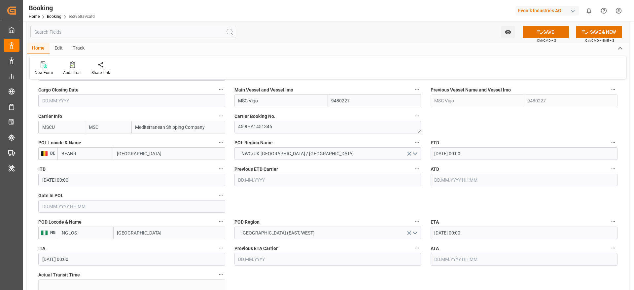
type input "Antwerp"
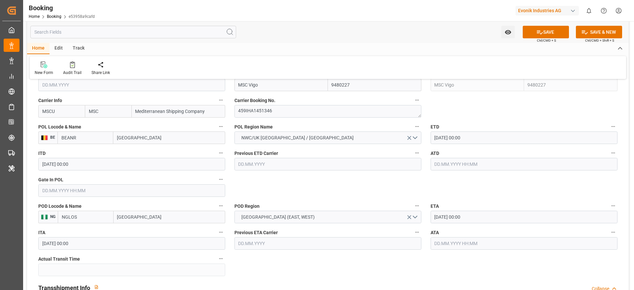
scroll to position [505, 0]
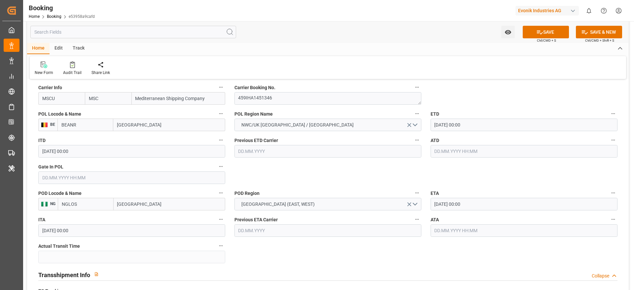
click at [125, 201] on input "Lagos" at bounding box center [170, 204] width 112 height 13
paste input "Apapa"
type input "Apapa"
click at [152, 225] on div "Apapa - NGAPP" at bounding box center [133, 218] width 38 height 15
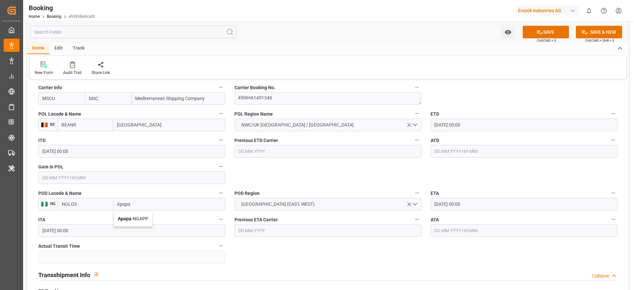
type input "NGAPP"
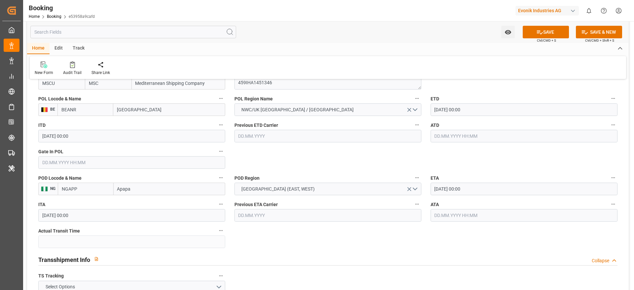
scroll to position [521, 0]
type input "Apapa"
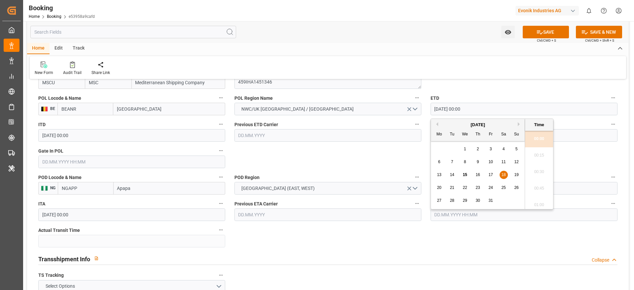
click at [440, 113] on input "18.10.2025 00:00" at bounding box center [524, 109] width 187 height 13
click at [442, 189] on div "20" at bounding box center [439, 188] width 8 height 8
type input "20.10.2025 00:00"
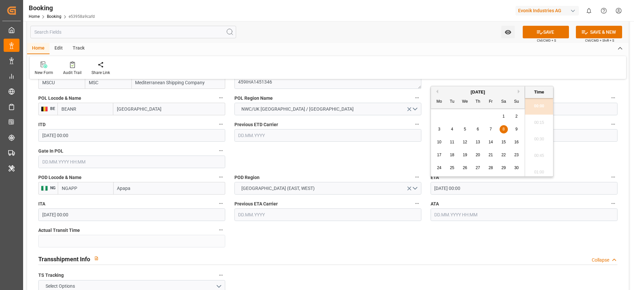
click at [451, 190] on input "08.11.2025 00:00" at bounding box center [524, 188] width 187 height 13
click at [441, 146] on div "10" at bounding box center [439, 142] width 8 height 8
type input "10.11.2025 00:00"
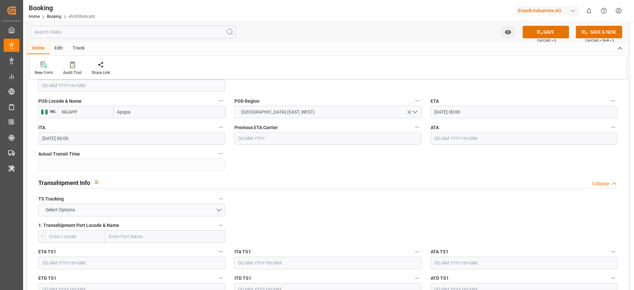
scroll to position [599, 0]
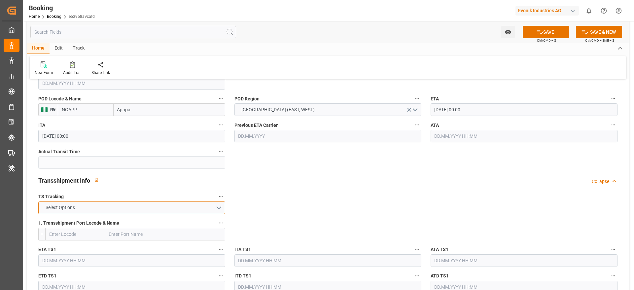
click at [177, 212] on button "Select Options" at bounding box center [131, 207] width 187 height 13
click at [162, 225] on div "FALSE" at bounding box center [132, 223] width 186 height 14
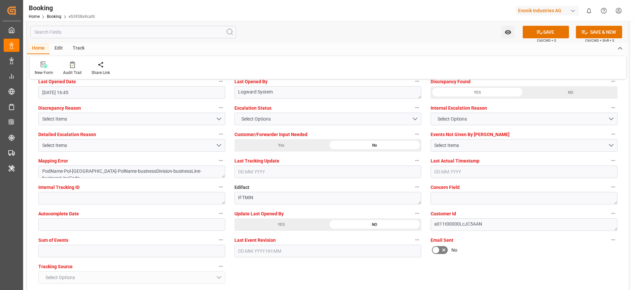
scroll to position [1221, 0]
click at [64, 250] on input "text" at bounding box center [131, 250] width 187 height 13
type input "0"
click at [531, 35] on button "SAVE" at bounding box center [546, 32] width 46 height 13
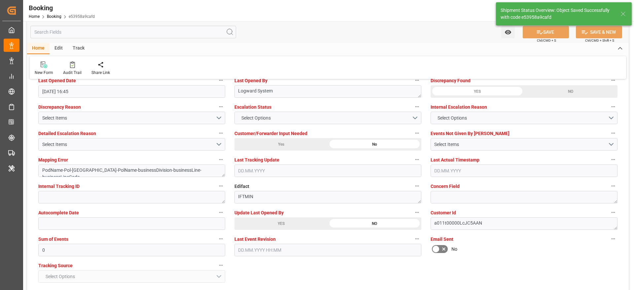
type textarea "NWC/UK North West Continent / UK_NGAPP_MSCU_CU-CS"
type textarea "[PERSON_NAME]"
type textarea "businessDivision-businessLine-"
type input "15.10.2025 10:05"
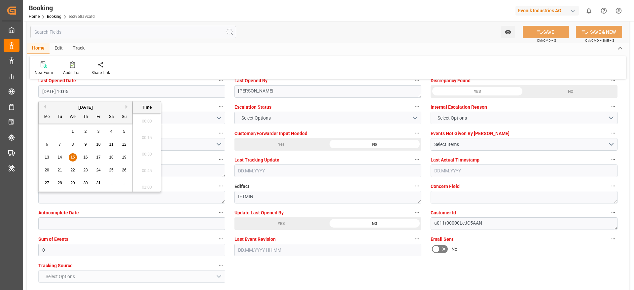
scroll to position [630, 0]
drag, startPoint x: 138, startPoint y: 88, endPoint x: 17, endPoint y: -40, distance: 176.4
click at [17, 0] on html "Created by potrace 1.15, written by Peter Selinger 2001-2017 Created by potrace…" at bounding box center [317, 145] width 634 height 290
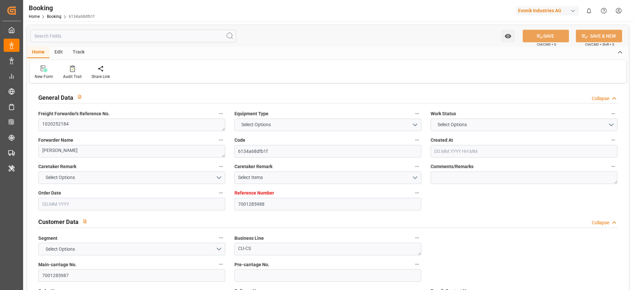
type input "7001285988"
type input "9720196"
type input "MSC"
type input "Mediterranean Shipping Company"
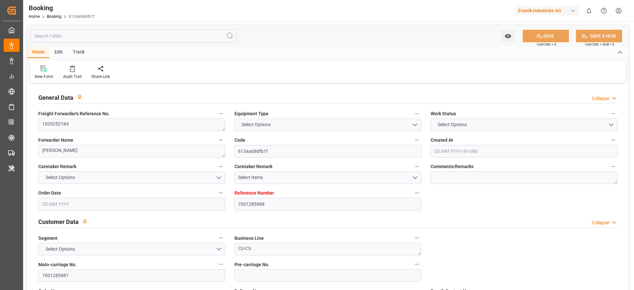
type input "BEANR"
type input "SAJED"
type input "EGAKI"
type input "0"
type input "BEANR"
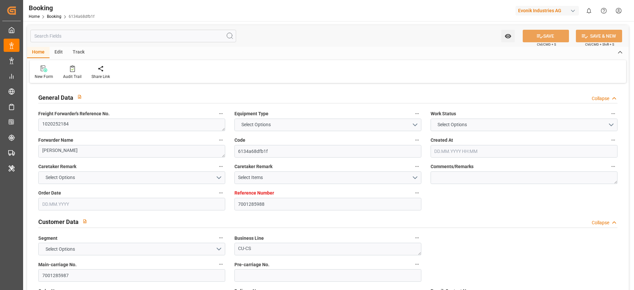
type input "SAJED"
type input "9299525"
type input "[DATE] 07:56"
type input "[DATE]"
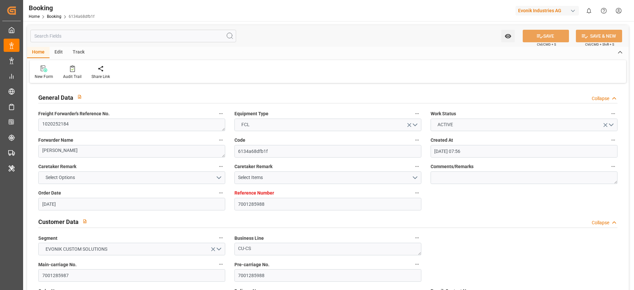
type input "[DATE]"
type input "[DATE] 00:00"
type input "[DATE] 12:00"
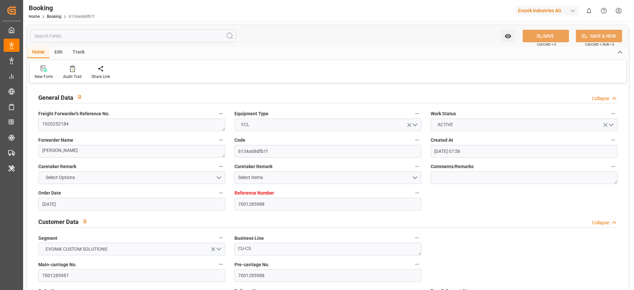
type input "[DATE] 00:00"
type input "[DATE] 12:00"
type input "[DATE] 00:00"
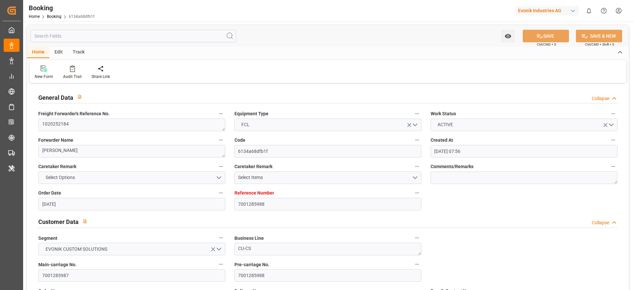
type input "[DATE] 00:00"
type input "[DATE] 19:48"
type input "[DATE]"
type input "[DATE] 12:00"
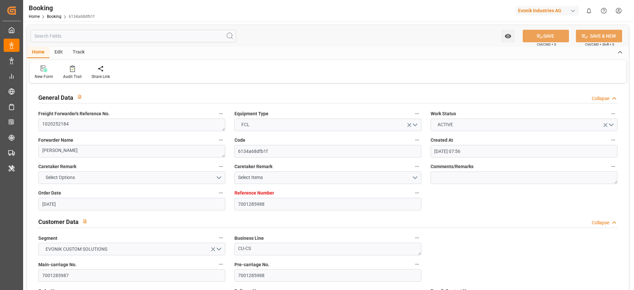
type input "[DATE] 00:02"
type input "[DATE] 12:00"
type input "[DATE] 23:56"
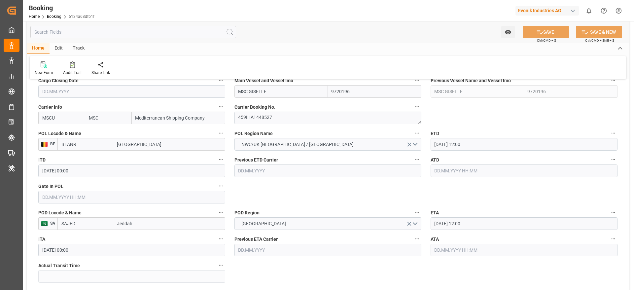
scroll to position [450, 0]
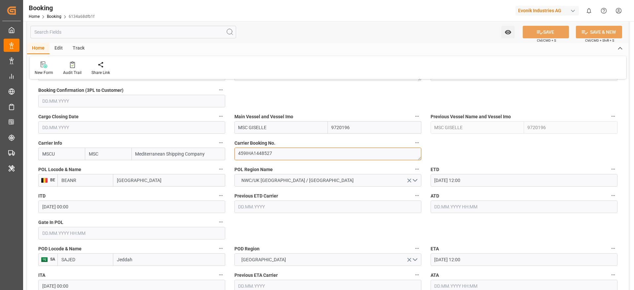
click at [257, 157] on textarea "459IHA1448527" at bounding box center [328, 154] width 187 height 13
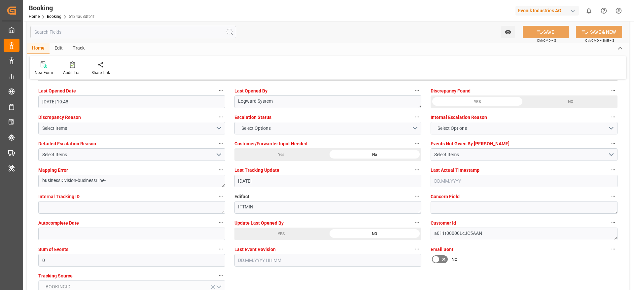
scroll to position [1211, 0]
click at [264, 230] on div "YES" at bounding box center [281, 233] width 93 height 13
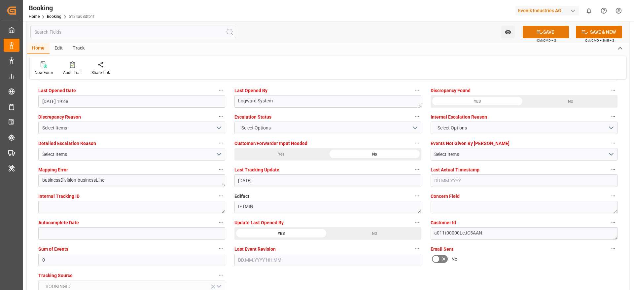
click at [540, 33] on icon at bounding box center [540, 32] width 6 height 4
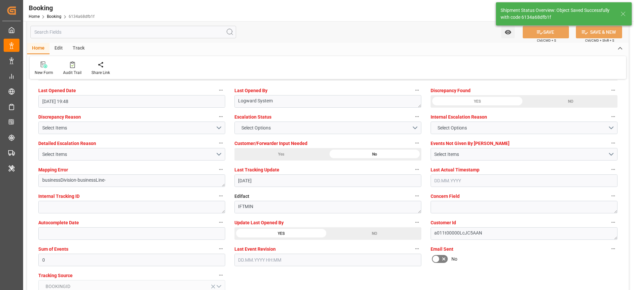
type textarea "[PERSON_NAME]"
type input "[DATE] 10:06"
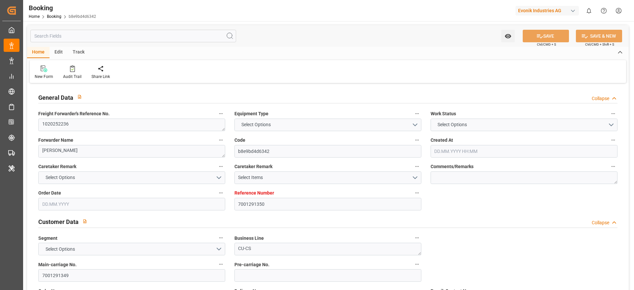
type input "7001291350"
type input "9480227"
type input "MSC"
type input "Mediterranean Shipping Company"
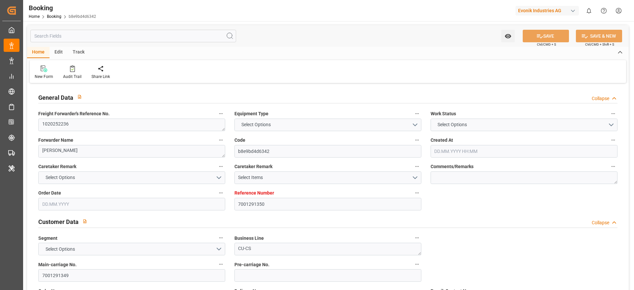
type input "BEANR"
type input "NGAPP"
type input "0"
type input "BEANR"
type input "NGAPP"
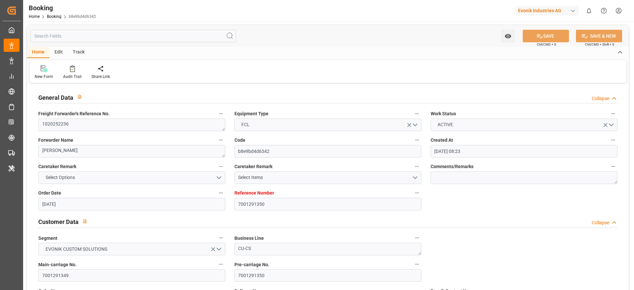
type input "02.10.2025 08:23"
type input "[DATE]"
type input "17.11.2025"
type input "14.10.2025"
type input "14.10.2025 00:00"
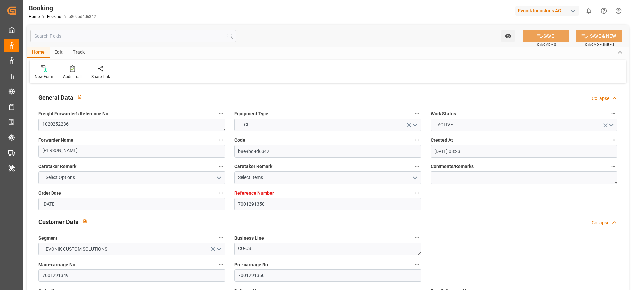
type input "14.10.2025 00:00"
type input "10.10.2025 00:00"
type input "20.10.2025 12:00"
type input "19.10.2025 00:00"
type input "10.11.2025 12:00"
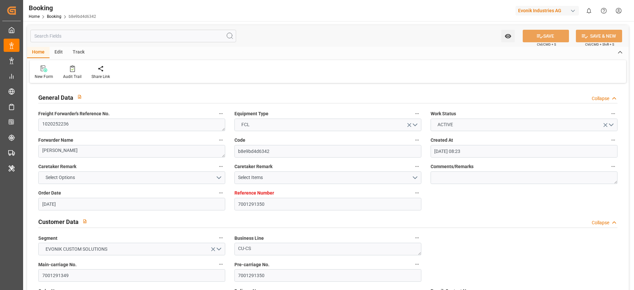
type input "17.11.2025 00:00"
type input "15.10.2025 00:58"
type input "15.10.2025"
type input "20.10.2025 12:00"
type input "10.11.2025 12:00"
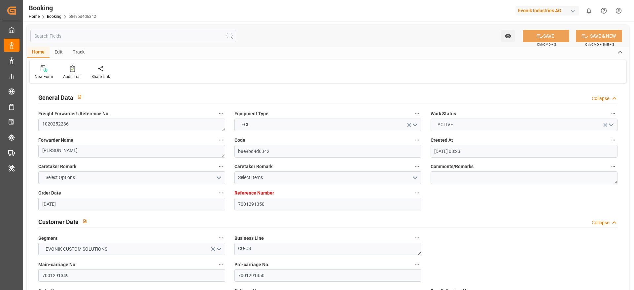
type input "11.11.2025 10:26"
type input "15.11.2025 10:26"
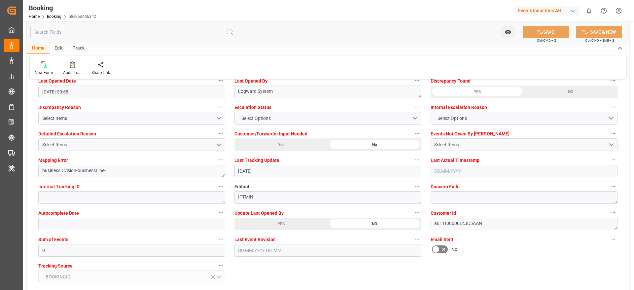
scroll to position [1224, 0]
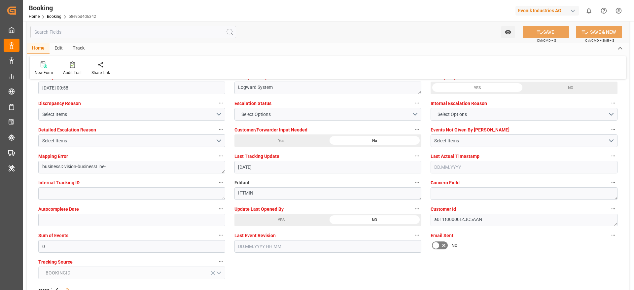
click at [269, 217] on div "YES" at bounding box center [281, 220] width 93 height 13
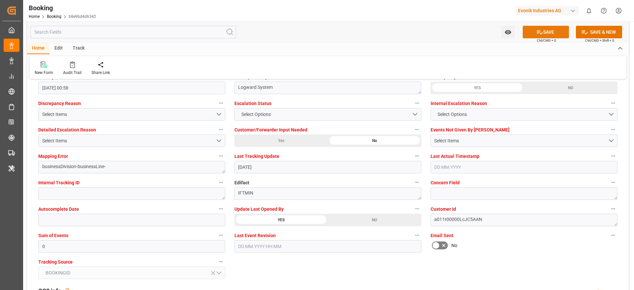
click at [545, 27] on button "SAVE" at bounding box center [546, 32] width 46 height 13
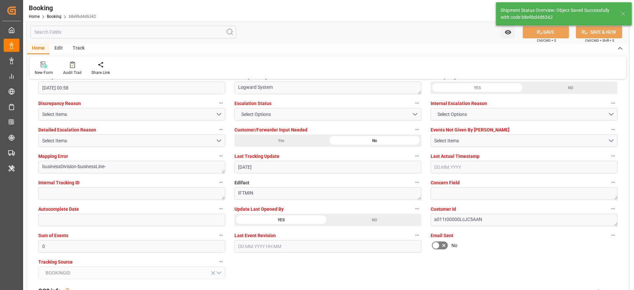
type textarea "[PERSON_NAME]"
type input "15.10.2025 10:06"
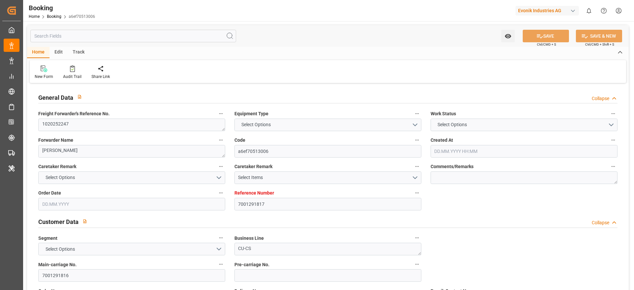
type input "7001291817"
type input "9444742"
type input "ONE"
type input "Ocean Network Express"
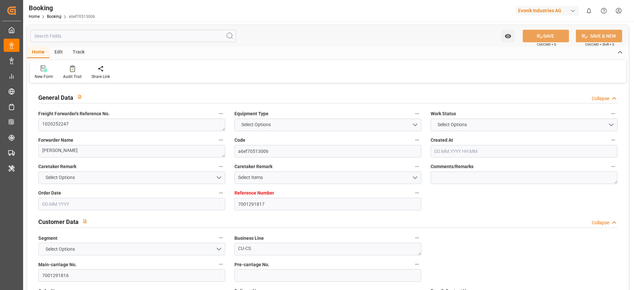
type input "EUNWC"
type input "ZADUR"
type input "[DATE] 12:58"
type input "[DATE]"
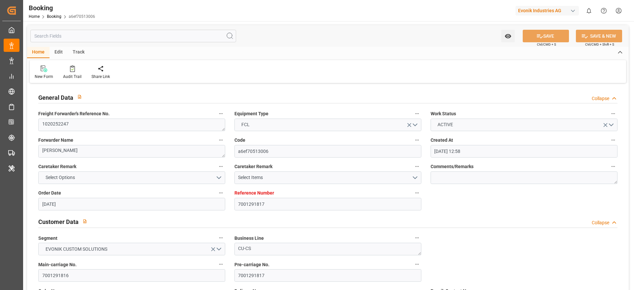
type input "[DATE]"
type input "[DATE] 00:00"
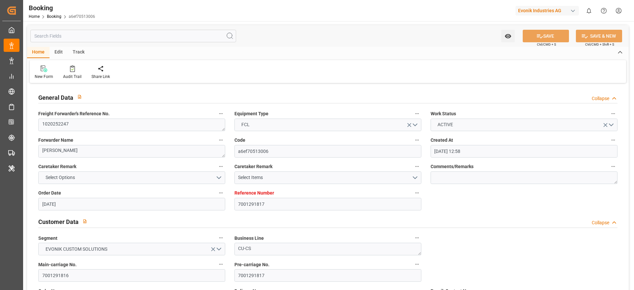
type input "[DATE] 00:00"
type input "[DATE] 14:16"
click at [77, 125] on textarea "1020252247" at bounding box center [131, 125] width 187 height 13
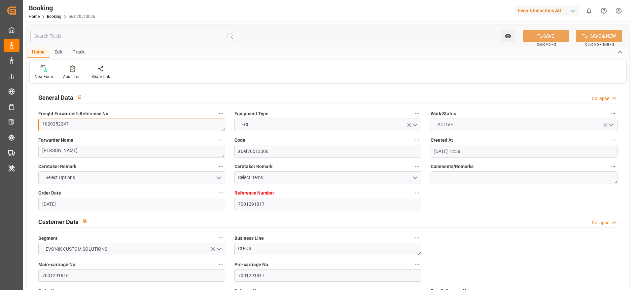
click at [77, 125] on textarea "1020252247" at bounding box center [131, 125] width 187 height 13
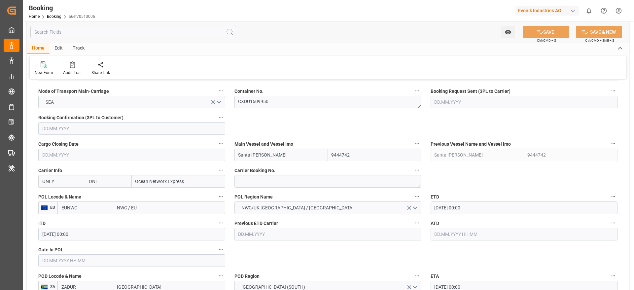
scroll to position [423, 0]
click at [241, 185] on textarea at bounding box center [328, 180] width 187 height 13
paste textarea "HAMF88852500"
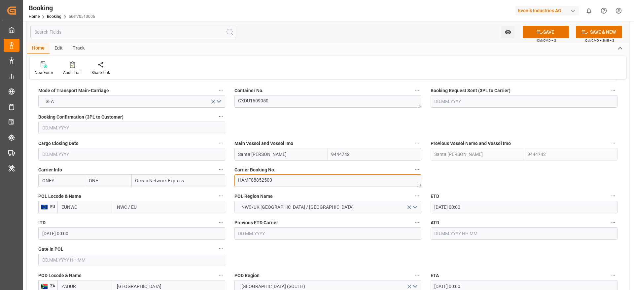
click at [241, 185] on textarea "HAMF88852500" at bounding box center [328, 180] width 187 height 13
type textarea "HAMF88852500"
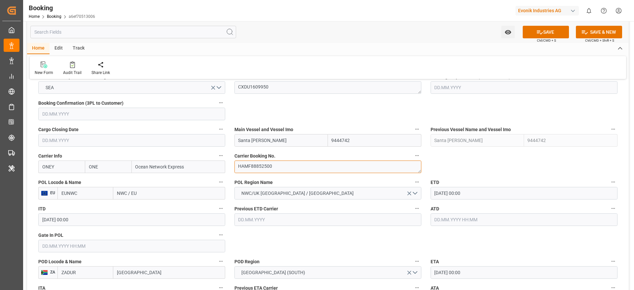
scroll to position [436, 0]
click at [124, 189] on input "NWC / EU" at bounding box center [169, 194] width 112 height 13
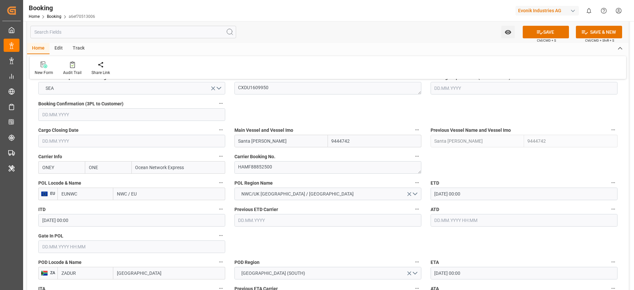
click at [124, 189] on input "NWC / EU" at bounding box center [169, 194] width 112 height 13
paste input "ROTTERDAM"
type input "ROTTERDAM"
click at [154, 207] on span "Rotterdam - NLRTM" at bounding box center [148, 208] width 61 height 5
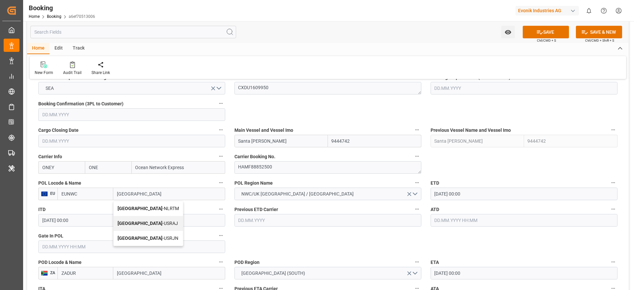
type input "NLRTM"
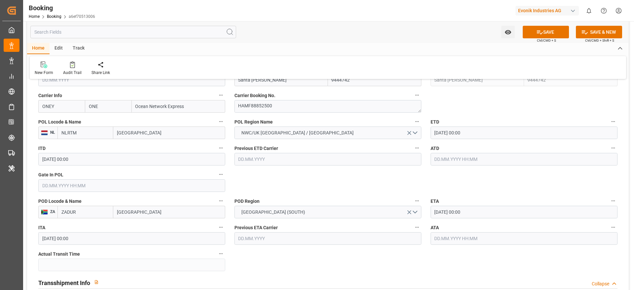
type input "Rotterdam"
click at [263, 84] on input "Santa Cruz" at bounding box center [281, 80] width 93 height 13
click at [275, 89] on div "SANTA CRUZ - 9444742" at bounding box center [274, 94] width 79 height 15
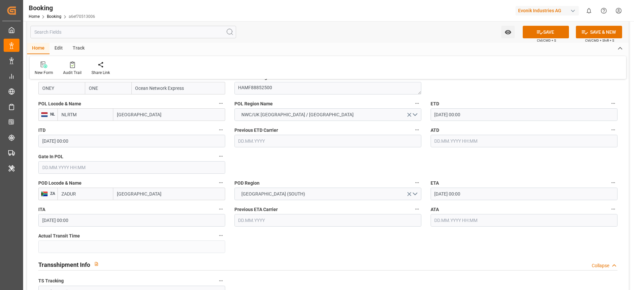
type input "SANTA CRUZ"
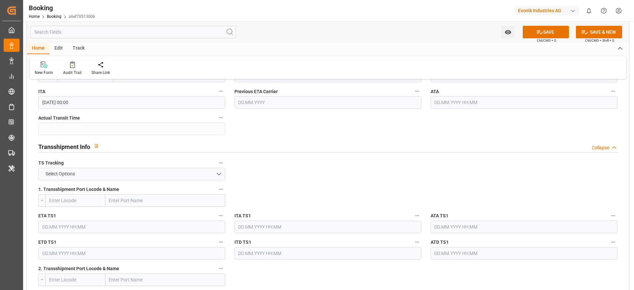
scroll to position [637, 0]
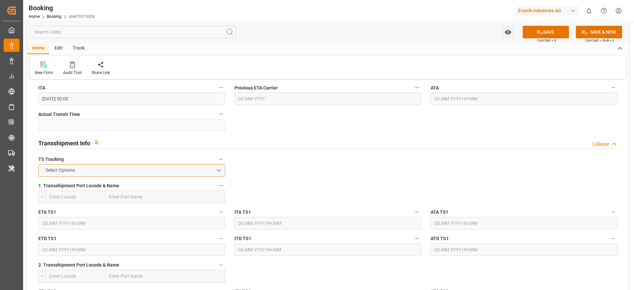
click at [198, 168] on button "Select Options" at bounding box center [131, 170] width 187 height 13
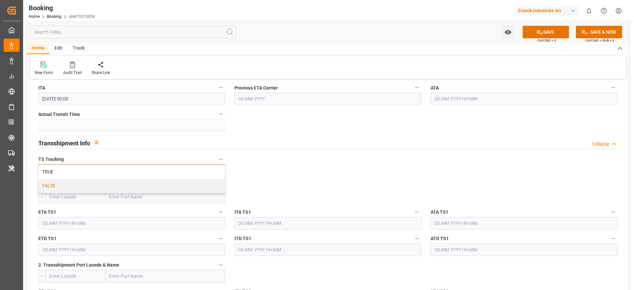
click at [180, 185] on div "FALSE" at bounding box center [132, 186] width 186 height 14
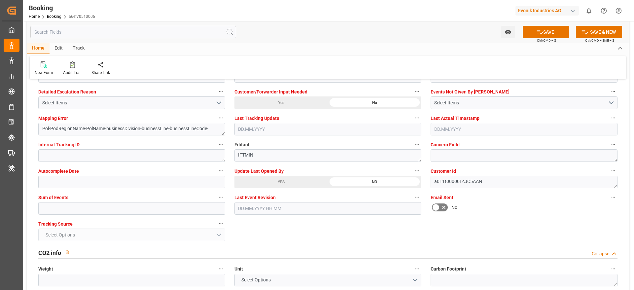
scroll to position [1265, 0]
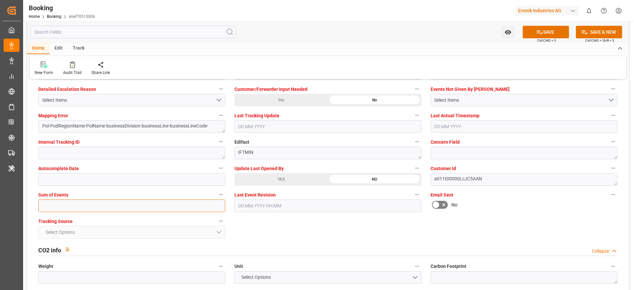
click at [64, 203] on input "text" at bounding box center [131, 205] width 187 height 13
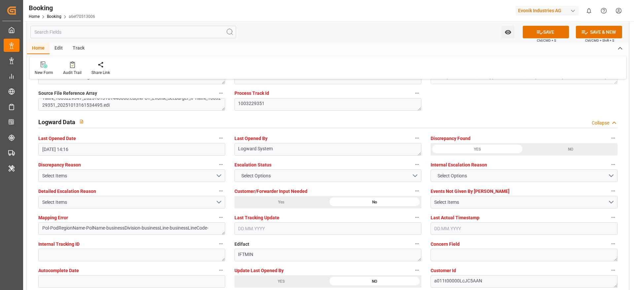
scroll to position [1161, 0]
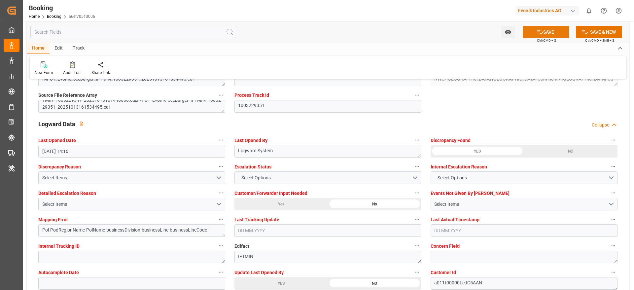
type input "0"
click at [539, 34] on icon at bounding box center [539, 32] width 7 height 7
type textarea "varshini suresh"
type textarea "businessDivision-businessLine-"
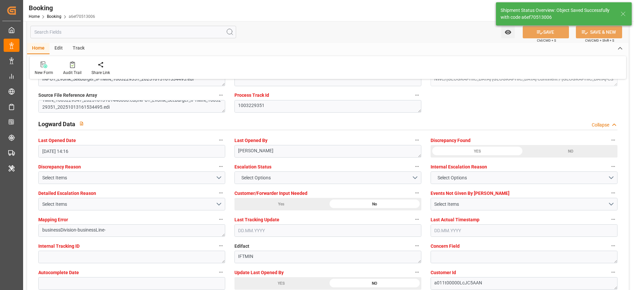
type input "15.10.2025 10:16"
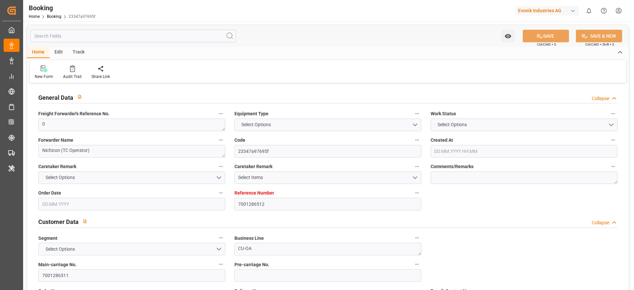
type input "7001286512"
type input "9302164"
type input "ONE"
type input "Ocean Network Express"
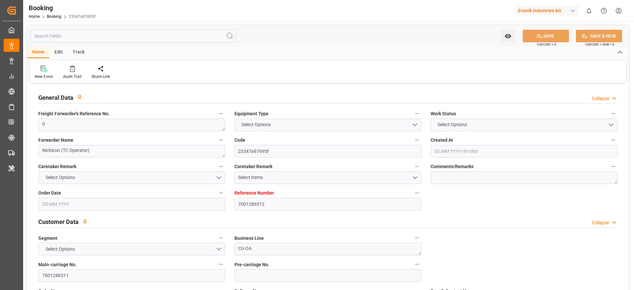
type input "NLRTM"
type input "JPTYO"
type input "0"
type input "[DATE] 12:16"
type input "[DATE]"
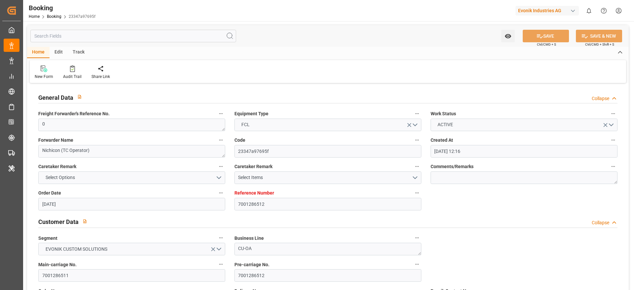
type input "[DATE]"
type input "[DATE] 00:00"
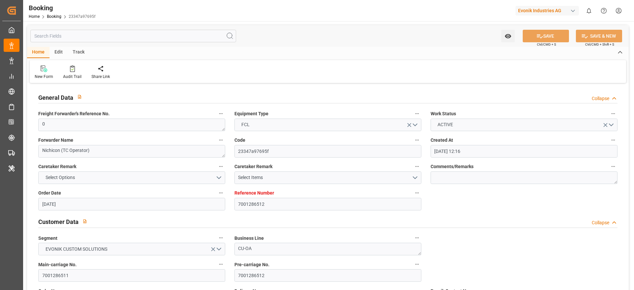
type input "[DATE] 00:00"
type input "[DATE] 09:53"
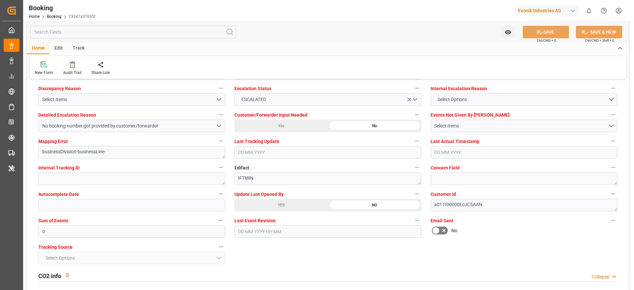
scroll to position [1242, 0]
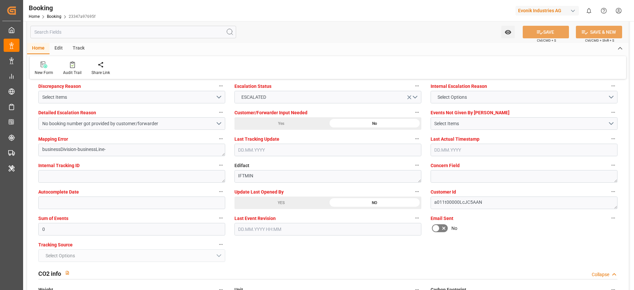
click at [255, 204] on div "YES" at bounding box center [281, 203] width 93 height 13
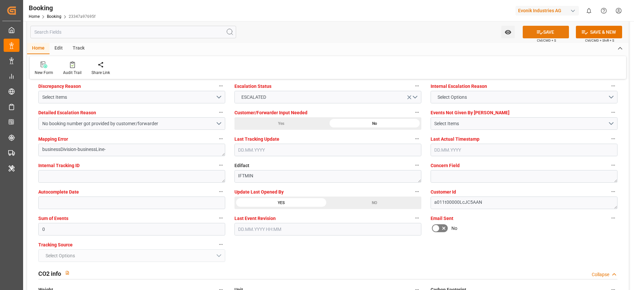
click at [533, 33] on button "SAVE" at bounding box center [546, 32] width 46 height 13
type textarea "[PERSON_NAME]"
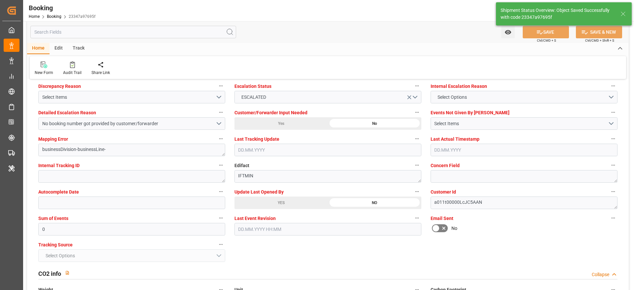
type input "15.10.2025 10:16"
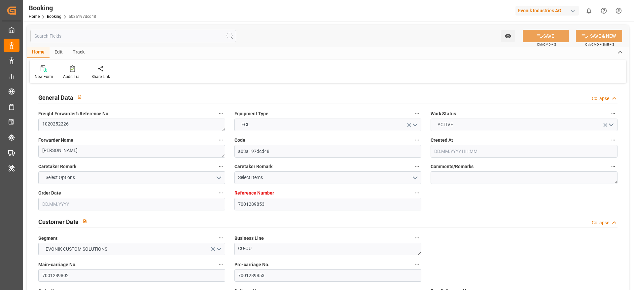
type input "7001289853"
type input "9939137"
type input "ONE"
type input "Ocean Network Express"
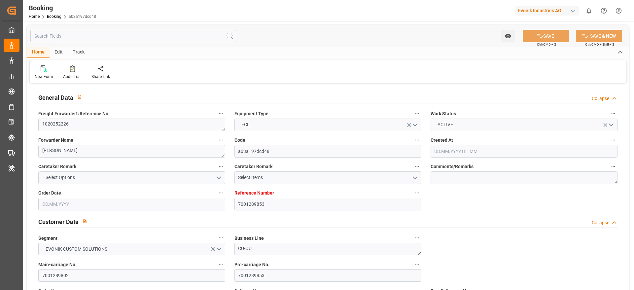
type input "EUNWC"
type input "CNNKG"
type input "01.10.2025 06:55"
type input "01.10.2025"
type input "18.12.2025"
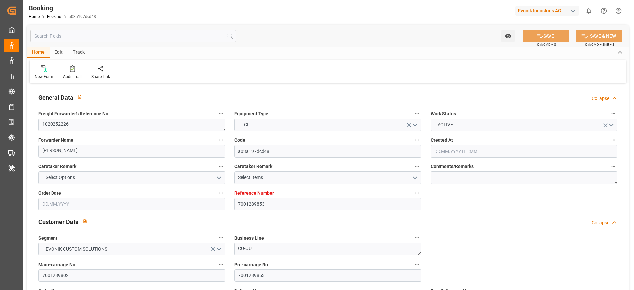
type input "22.10.2025"
type input "08.10.2025 00:00"
type input "22.10.2025 00:00"
type input "08.10.2025 00:00"
type input "25.10.2025 00:00"
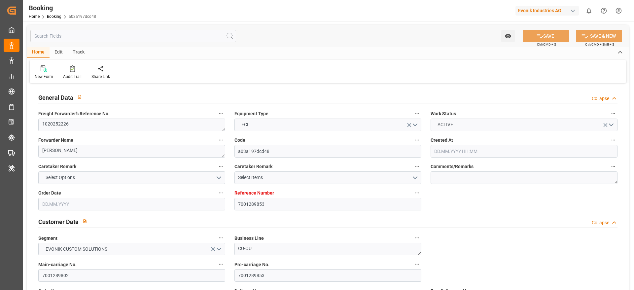
type input "19.10.2025 00:00"
type input "25.12.2025 00:00"
type input "18.12.2025 00:00"
type input "14.10.2025 16:44"
click at [68, 129] on textarea "1020252226" at bounding box center [131, 125] width 187 height 13
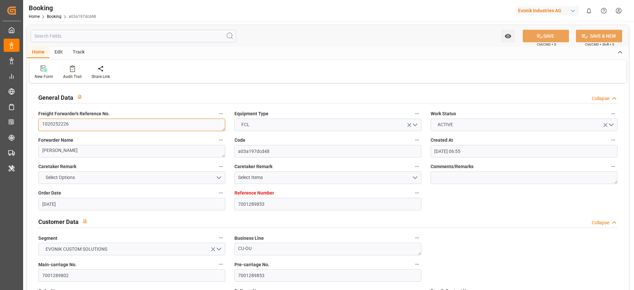
click at [68, 129] on textarea "1020252226" at bounding box center [131, 125] width 187 height 13
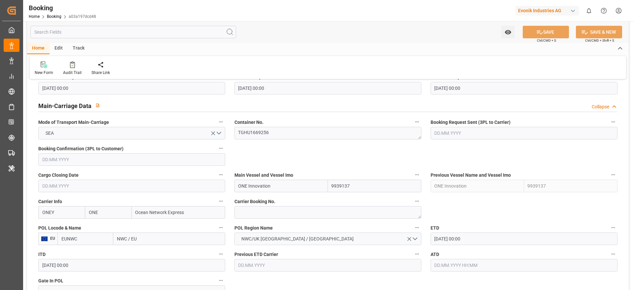
scroll to position [417, 0]
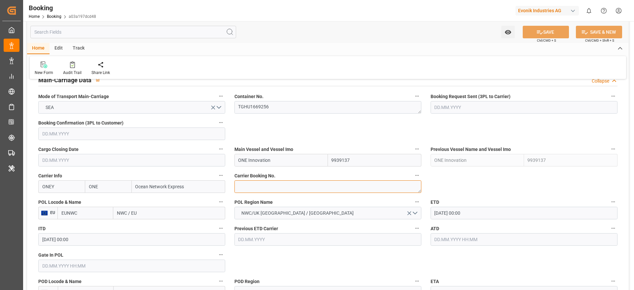
click at [249, 190] on textarea at bounding box center [328, 186] width 187 height 13
paste textarea "HAMF88374400"
click at [249, 190] on textarea "HAMF88374400" at bounding box center [328, 186] width 187 height 13
type textarea "HAMF88374400"
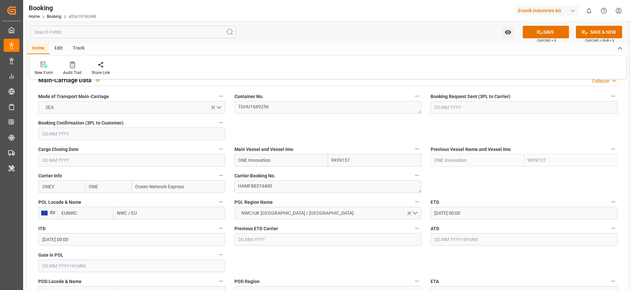
click at [284, 161] on input "ONE Innovation" at bounding box center [281, 160] width 93 height 13
click at [278, 168] on div "ONE INNOVATION - 9939137" at bounding box center [267, 174] width 65 height 15
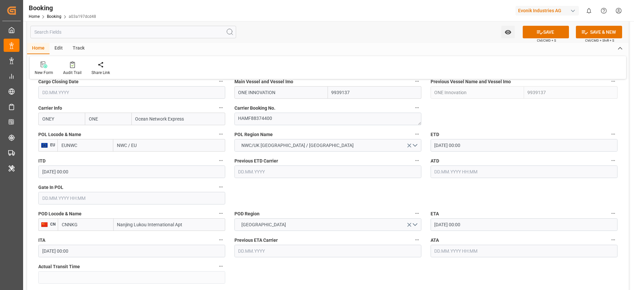
scroll to position [488, 0]
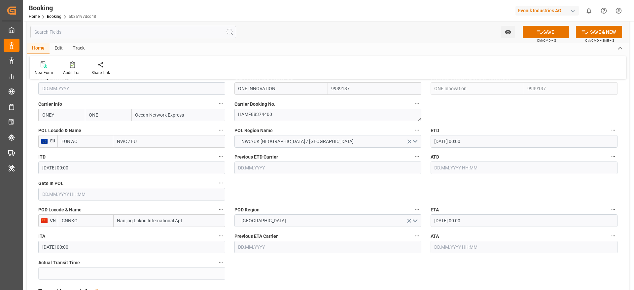
type input "ONE INNOVATION"
click at [128, 146] on input "NWC / EU" at bounding box center [169, 141] width 112 height 13
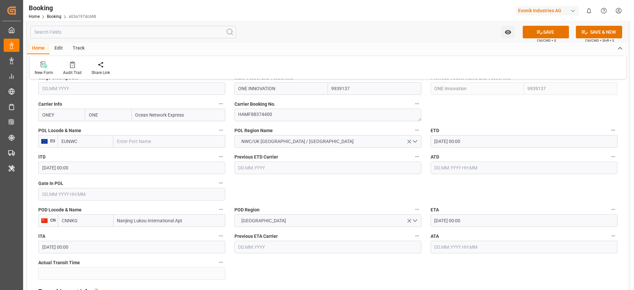
paste input "[GEOGRAPHIC_DATA]"
type input "[GEOGRAPHIC_DATA]"
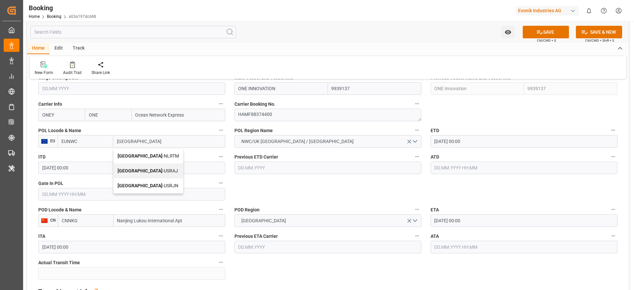
click at [143, 151] on div "Rotterdam - NLRTM" at bounding box center [148, 156] width 69 height 15
type input "NLRTM"
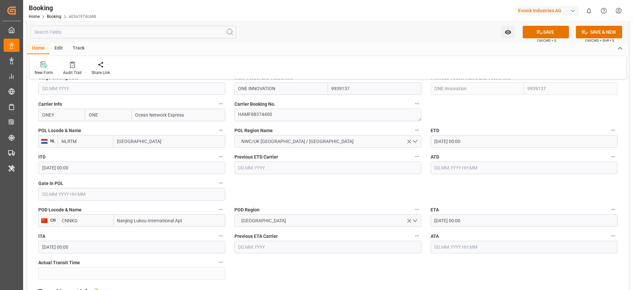
type input "[GEOGRAPHIC_DATA]"
click at [154, 223] on input "Nanjing Lukou International Apt" at bounding box center [170, 220] width 112 height 13
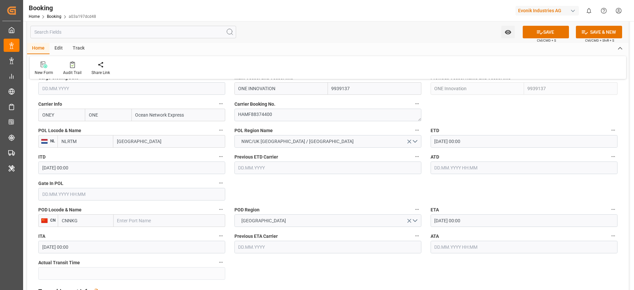
paste input "SHANGHAI"
type input "SHANGHAI"
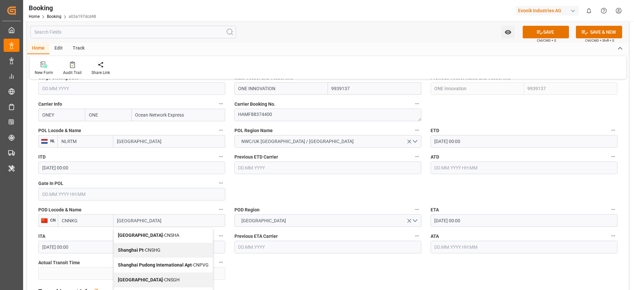
click at [152, 280] on span "Shanghai - CNSGH" at bounding box center [149, 279] width 62 height 5
type input "CNSGH"
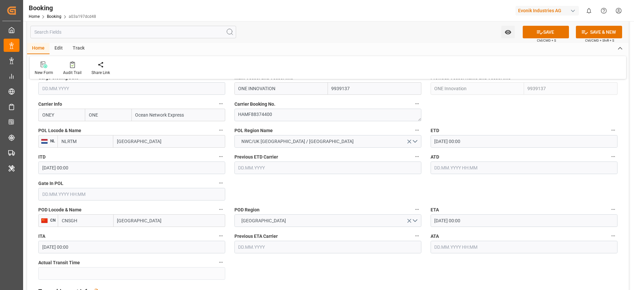
type input "Shanghai"
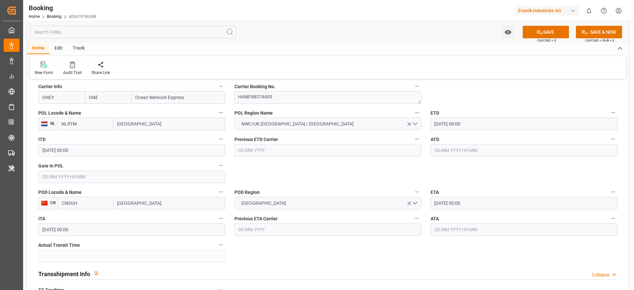
scroll to position [506, 0]
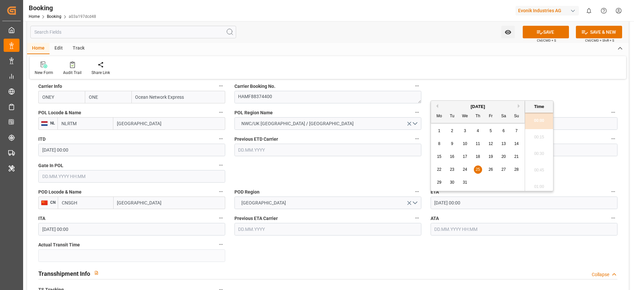
click at [458, 209] on input "25.12.2025 00:00" at bounding box center [524, 203] width 187 height 13
click at [512, 142] on div "8 9 10 11 12 13 14" at bounding box center [478, 143] width 90 height 13
click at [514, 143] on span "14" at bounding box center [516, 143] width 4 height 5
type input "14.12.2025 00:00"
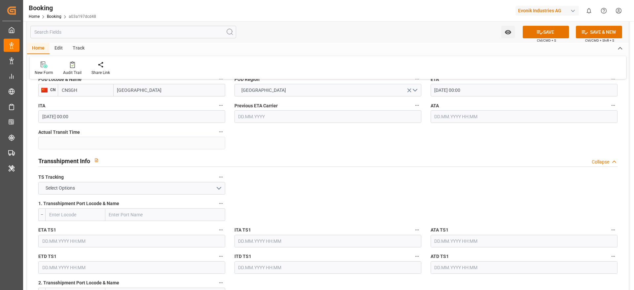
scroll to position [645, 0]
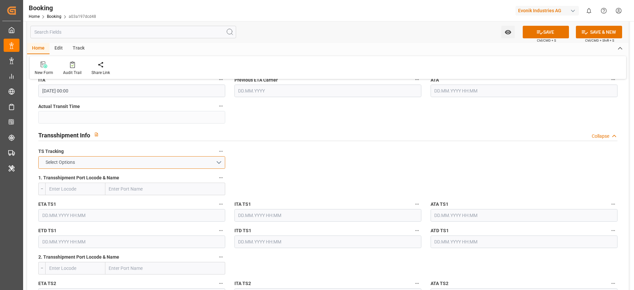
click at [142, 164] on button "Select Options" at bounding box center [131, 162] width 187 height 13
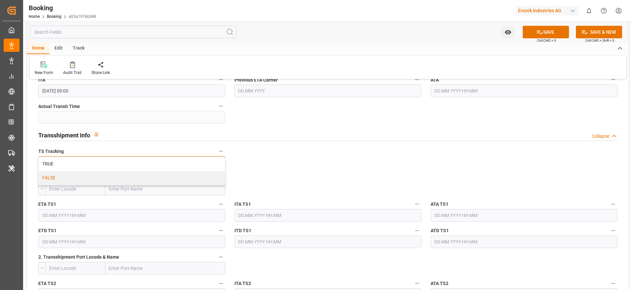
click at [125, 178] on div "FALSE" at bounding box center [132, 178] width 186 height 14
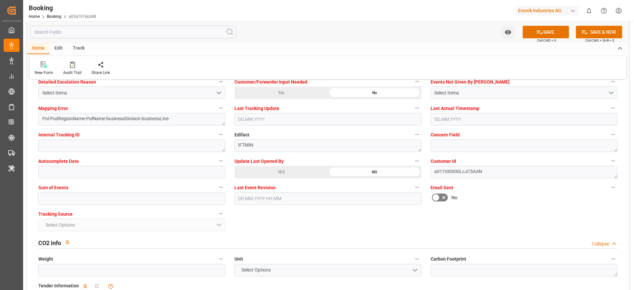
scroll to position [1273, 0]
click at [65, 203] on input "text" at bounding box center [131, 198] width 187 height 13
type input "0"
click at [547, 27] on button "SAVE" at bounding box center [546, 32] width 46 height 13
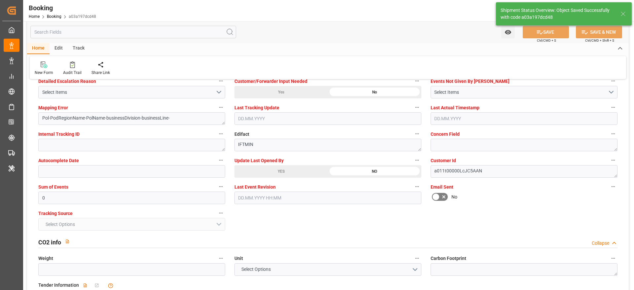
type textarea "NWC/UK North West Continent / UK_CNSGH_ONEY_CU-OU"
type textarea "varshini suresh"
type textarea "Pod-PodRegionName-businessDivision-businessLine-"
type input "15.10.2025 10:18"
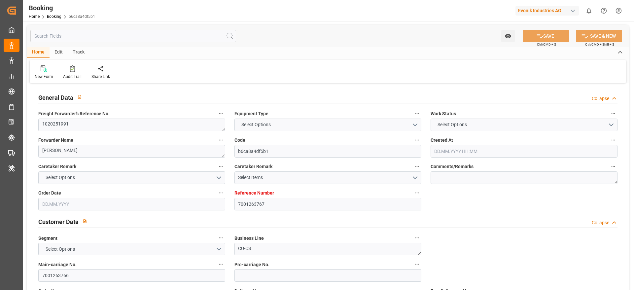
type input "7001263767"
type input "9933119"
type input "ONE"
type input "Ocean Network Express"
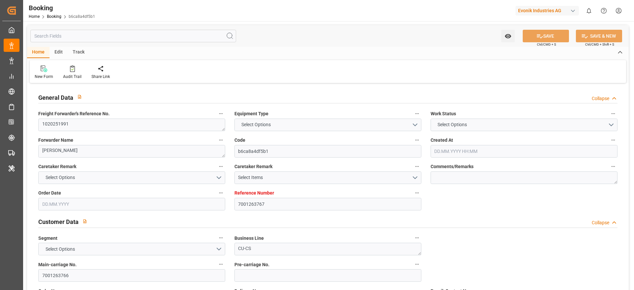
type input "NLRTM"
type input "TWKHH"
type input "0"
type input "NLRTM"
type input "TWKHH"
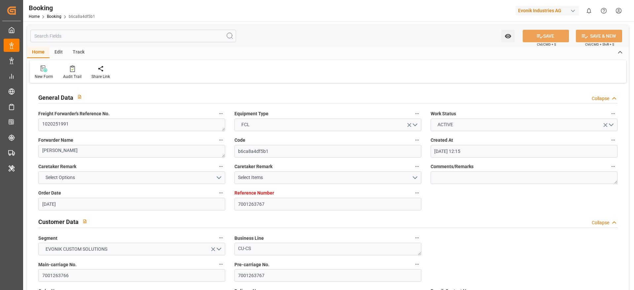
type input "[DATE] 12:15"
type input "[DATE]"
type input "[DATE] 17:35"
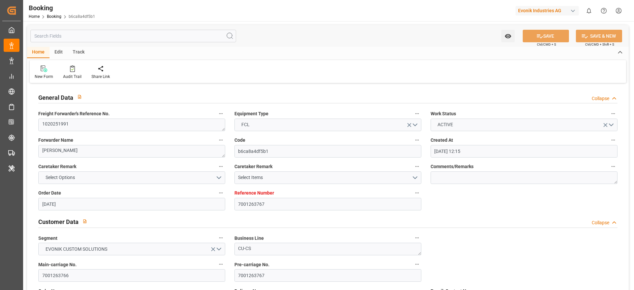
type input "[DATE] 00:00"
type input "[DATE] 10:55"
type input "[DATE] 19:00"
type input "[DATE] 00:00"
type input "[DATE] 07:00"
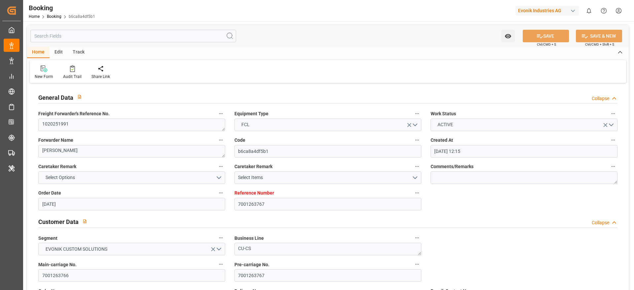
type input "[DATE] 00:00"
type input "[DATE] 07:36"
type input "[DATE]"
type input "[DATE] 09:40"
type input "[DATE] 18:07"
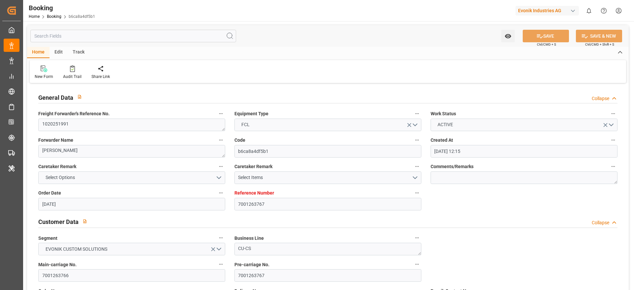
type input "[DATE] 01:44"
type input "[DATE] 15:48"
type input "[DATE] 10:48"
type input "[DATE] 19:00"
type input "[DATE] 07:00"
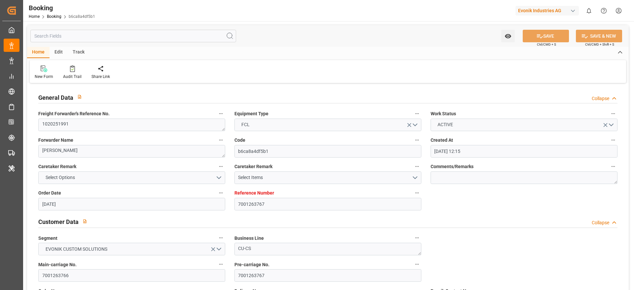
type input "[DATE] 22:47"
type input "[DATE] 08:30"
type input "[DATE] 13:00"
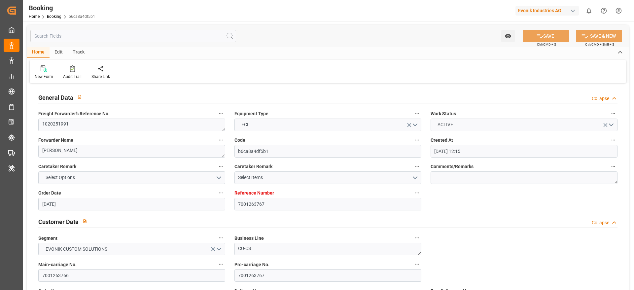
type input "[DATE] 22:47"
type input "[DATE] 19:00"
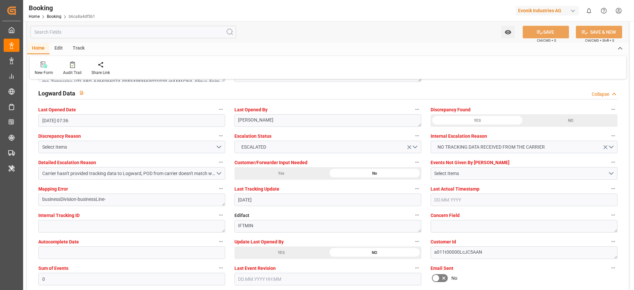
scroll to position [1191, 0]
click at [256, 247] on div "YES" at bounding box center [281, 253] width 93 height 13
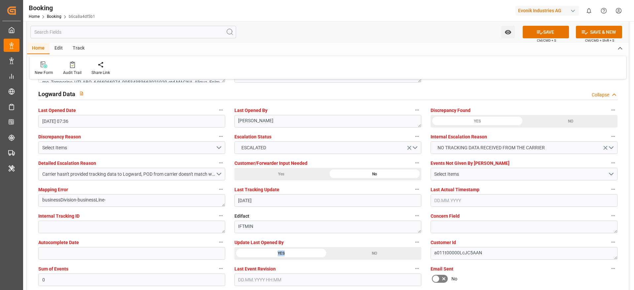
drag, startPoint x: 354, startPoint y: 246, endPoint x: 350, endPoint y: 252, distance: 6.8
click at [350, 252] on div "Update Last Opened By YES NO" at bounding box center [328, 248] width 196 height 26
click at [350, 252] on div "NO" at bounding box center [374, 253] width 93 height 13
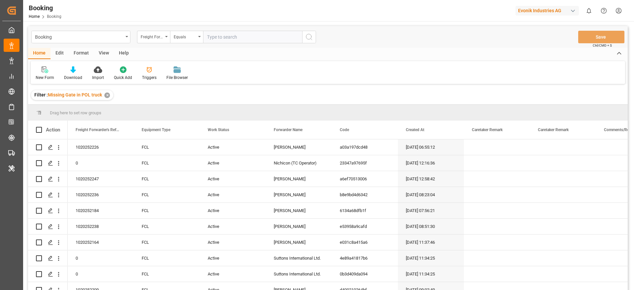
click at [95, 55] on div "View" at bounding box center [104, 53] width 20 height 11
click at [43, 75] on div "Default" at bounding box center [42, 78] width 13 height 6
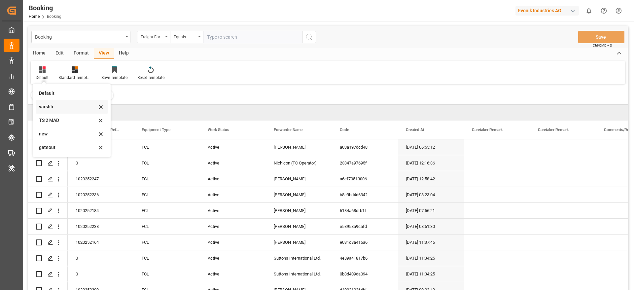
click at [53, 108] on div "varshh" at bounding box center [68, 106] width 58 height 7
click at [53, 108] on div "Drag here to set row groups" at bounding box center [328, 113] width 600 height 16
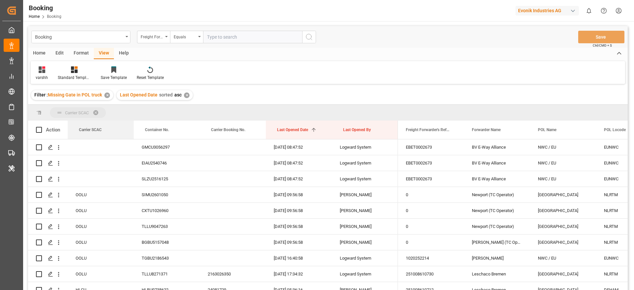
drag, startPoint x: 97, startPoint y: 134, endPoint x: 100, endPoint y: 109, distance: 24.7
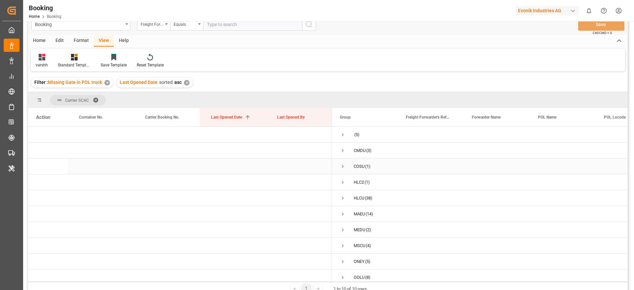
scroll to position [8, 0]
click at [344, 250] on span "Press SPACE to select this row." at bounding box center [343, 255] width 6 height 15
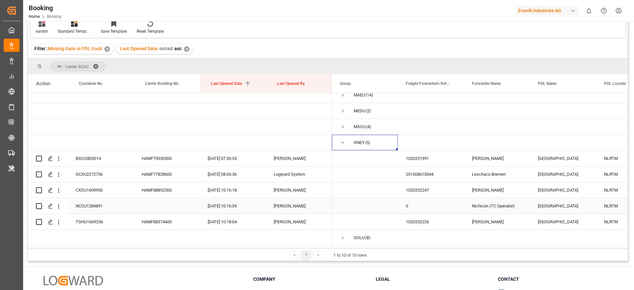
scroll to position [46, 0]
click at [344, 140] on span "Press SPACE to select this row." at bounding box center [343, 143] width 6 height 6
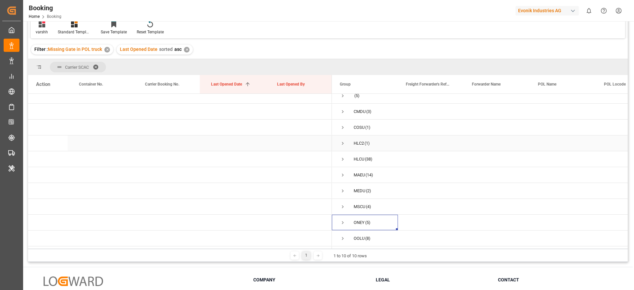
scroll to position [68, 0]
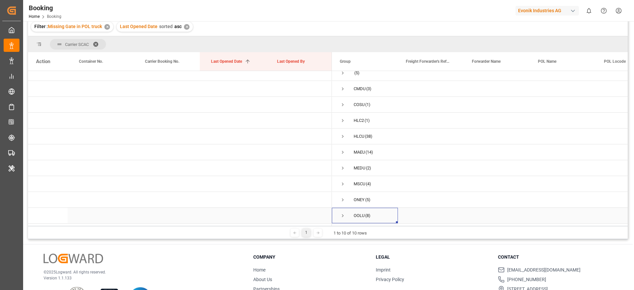
click at [344, 213] on span "Press SPACE to select this row." at bounding box center [343, 216] width 6 height 6
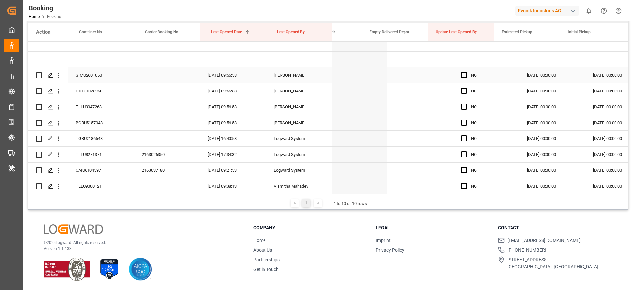
scroll to position [0, 0]
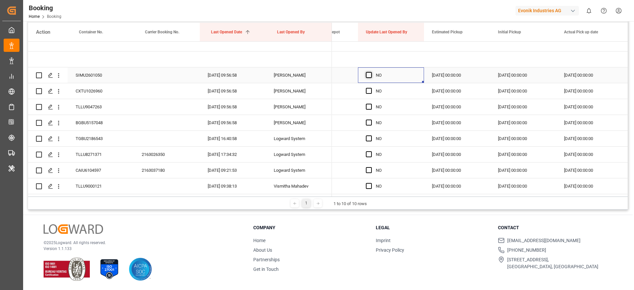
click at [370, 72] on span "Press SPACE to select this row." at bounding box center [369, 75] width 6 height 6
click at [371, 72] on input "Press SPACE to select this row." at bounding box center [371, 72] width 0 height 0
click at [367, 89] on span "Press SPACE to select this row." at bounding box center [369, 91] width 6 height 6
click at [371, 88] on input "Press SPACE to select this row." at bounding box center [371, 88] width 0 height 0
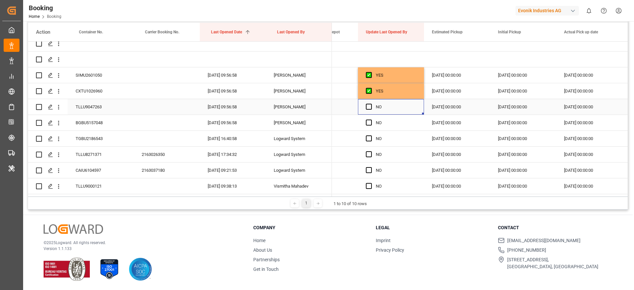
click at [369, 108] on div "Press SPACE to select this row." at bounding box center [371, 106] width 10 height 15
drag, startPoint x: 370, startPoint y: 106, endPoint x: 369, endPoint y: 122, distance: 15.9
click at [369, 122] on span "Press SPACE to select this row." at bounding box center [369, 123] width 6 height 6
click at [371, 120] on input "Press SPACE to select this row." at bounding box center [371, 120] width 0 height 0
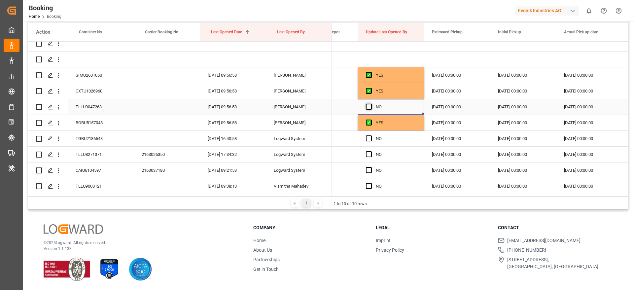
click at [369, 107] on span "Press SPACE to select this row." at bounding box center [369, 107] width 6 height 6
click at [371, 104] on input "Press SPACE to select this row." at bounding box center [371, 104] width 0 height 0
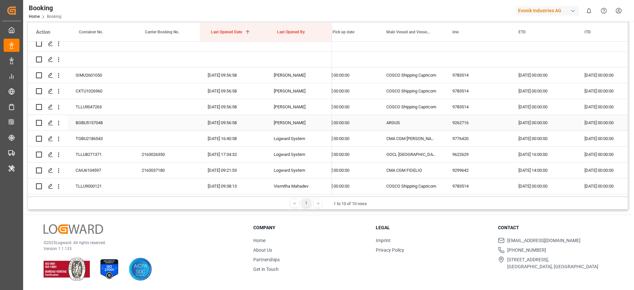
scroll to position [0, 1070]
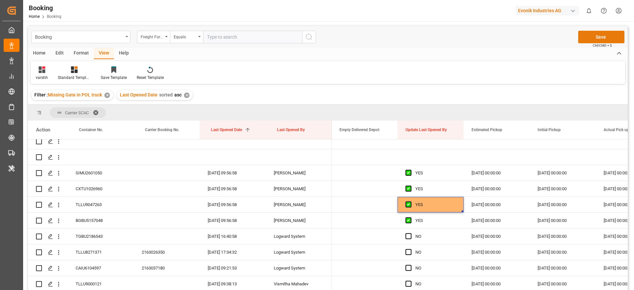
click at [596, 39] on button "Save" at bounding box center [601, 37] width 46 height 13
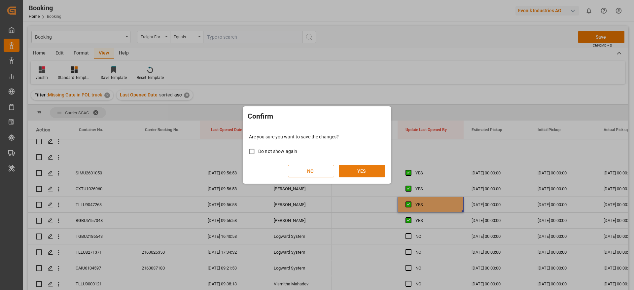
click at [373, 169] on button "YES" at bounding box center [362, 171] width 46 height 13
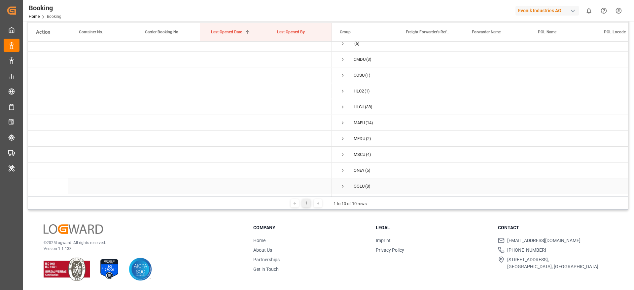
click at [339, 184] on div "OOLU (8)" at bounding box center [365, 186] width 66 height 16
click at [343, 180] on span "Press SPACE to select this row." at bounding box center [343, 186] width 6 height 15
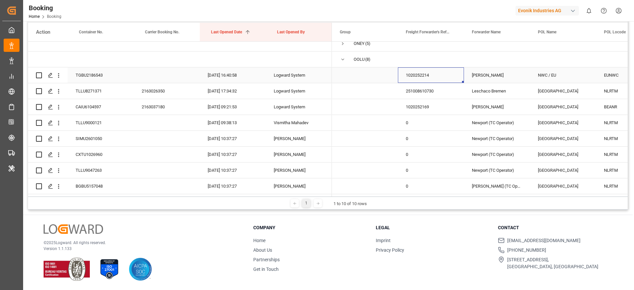
click at [409, 75] on div "1020252214" at bounding box center [431, 75] width 66 height 16
click at [57, 74] on icon "open menu" at bounding box center [58, 75] width 7 height 7
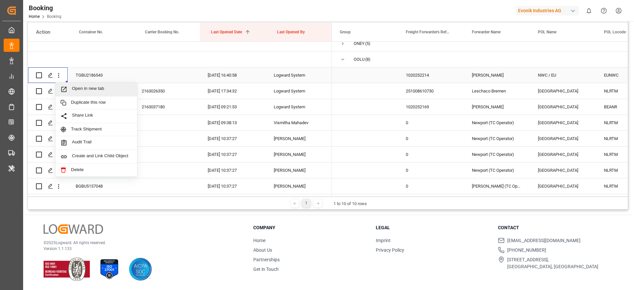
click at [80, 83] on div "Open in new tab" at bounding box center [96, 90] width 82 height 14
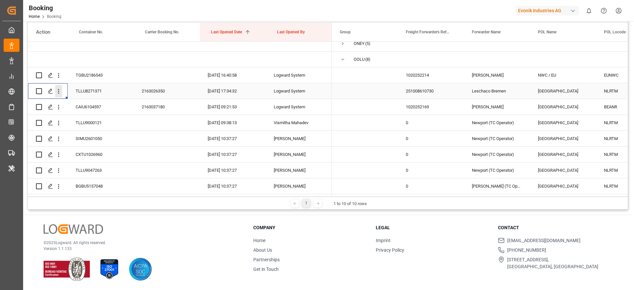
click at [59, 92] on icon "open menu" at bounding box center [58, 91] width 7 height 7
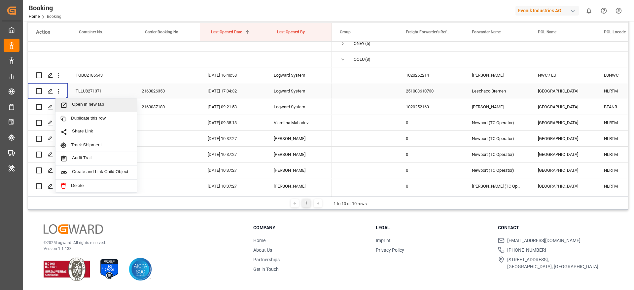
click at [77, 98] on div "Open in new tab" at bounding box center [96, 105] width 82 height 14
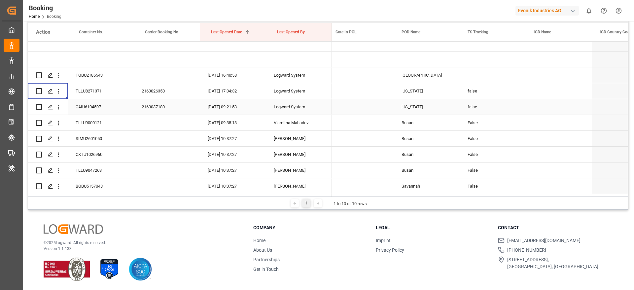
scroll to position [0, 463]
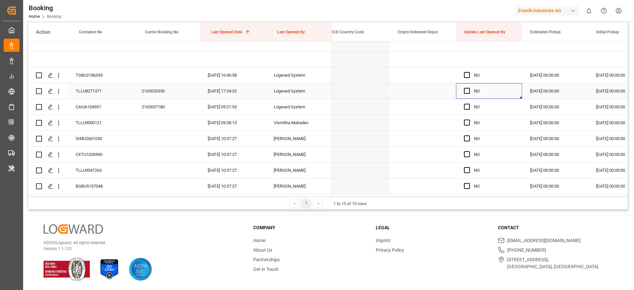
drag, startPoint x: 466, startPoint y: 83, endPoint x: 467, endPoint y: 92, distance: 9.1
click at [467, 92] on div "Press SPACE to select this row." at bounding box center [469, 91] width 10 height 15
click at [467, 89] on div "Press SPACE to select this row." at bounding box center [469, 91] width 10 height 15
click at [467, 89] on span "Press SPACE to select this row." at bounding box center [467, 91] width 6 height 6
click at [469, 88] on input "Press SPACE to select this row." at bounding box center [469, 88] width 0 height 0
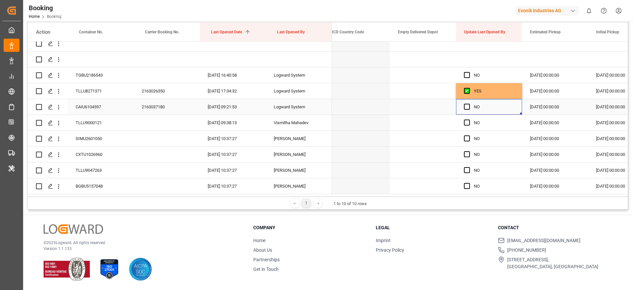
click at [467, 100] on div "Press SPACE to select this row." at bounding box center [469, 106] width 10 height 15
click at [466, 104] on span "Press SPACE to select this row." at bounding box center [467, 107] width 6 height 6
click at [469, 104] on input "Press SPACE to select this row." at bounding box center [469, 104] width 0 height 0
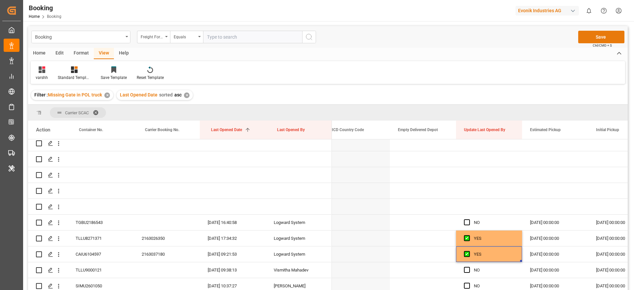
click at [593, 39] on button "Save" at bounding box center [601, 37] width 46 height 13
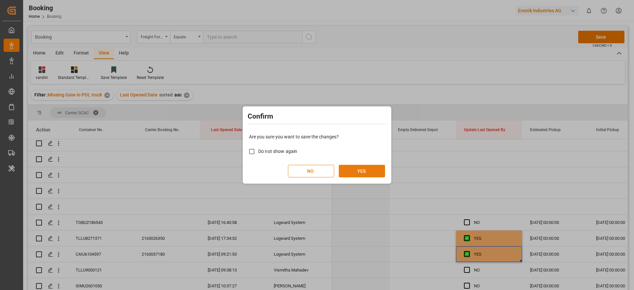
click at [366, 174] on button "YES" at bounding box center [362, 171] width 46 height 13
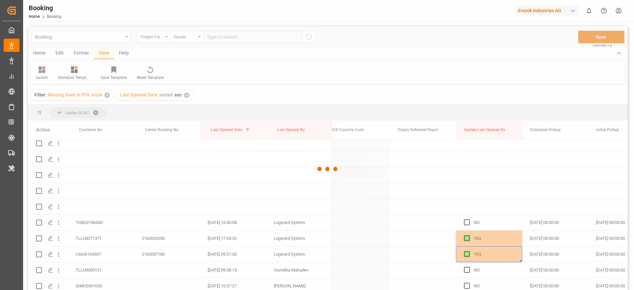
click at [366, 174] on button "YES" at bounding box center [362, 171] width 46 height 13
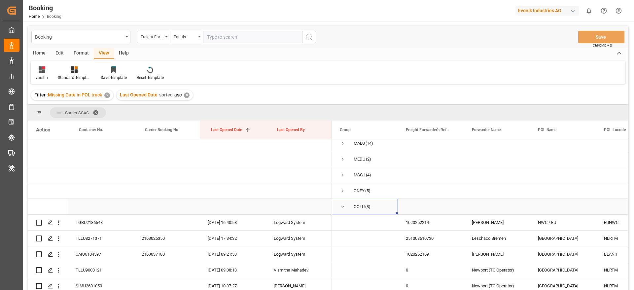
click at [343, 206] on span "Press SPACE to select this row." at bounding box center [343, 207] width 6 height 6
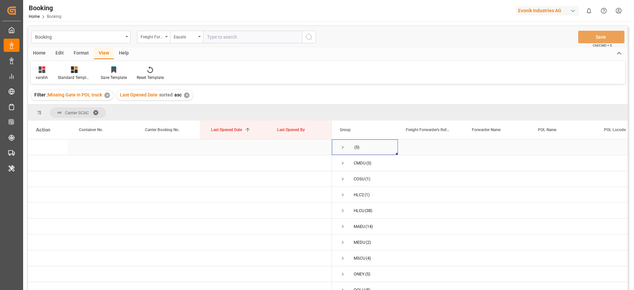
click at [344, 148] on span "Press SPACE to select this row." at bounding box center [343, 147] width 6 height 6
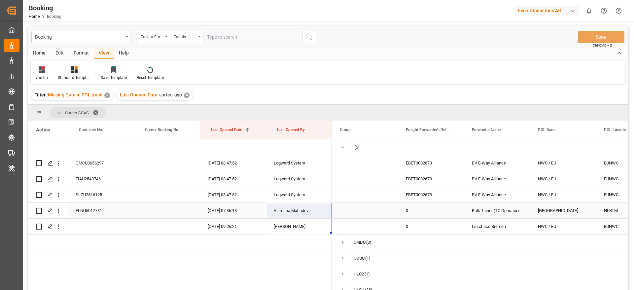
drag, startPoint x: 282, startPoint y: 222, endPoint x: 285, endPoint y: 211, distance: 11.1
click at [285, 211] on div at bounding box center [180, 258] width 304 height 238
click at [285, 211] on div "Vismitha Mahadev" at bounding box center [299, 211] width 66 height 16
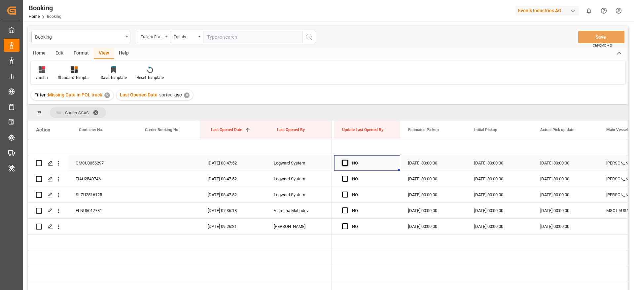
click at [347, 163] on span "Press SPACE to select this row." at bounding box center [345, 163] width 6 height 6
click at [347, 160] on input "Press SPACE to select this row." at bounding box center [347, 160] width 0 height 0
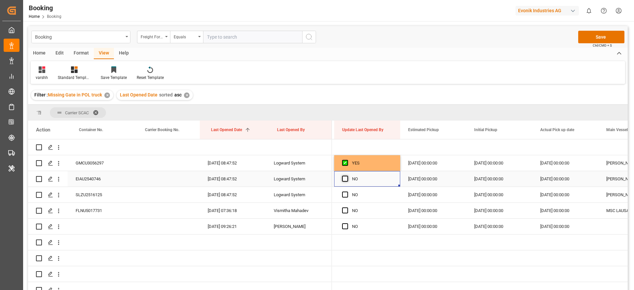
click at [345, 178] on span "Press SPACE to select this row." at bounding box center [345, 179] width 6 height 6
click at [347, 176] on input "Press SPACE to select this row." at bounding box center [347, 176] width 0 height 0
click at [344, 194] on span "Press SPACE to select this row." at bounding box center [345, 195] width 6 height 6
click at [347, 192] on input "Press SPACE to select this row." at bounding box center [347, 192] width 0 height 0
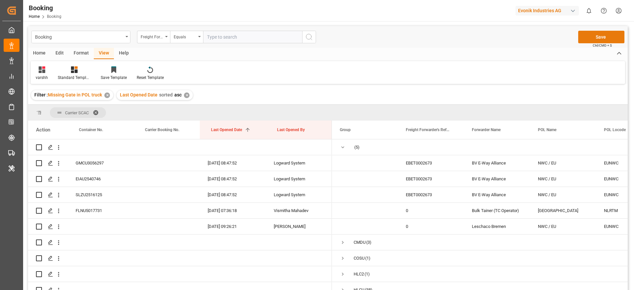
click at [588, 39] on button "Save" at bounding box center [601, 37] width 46 height 13
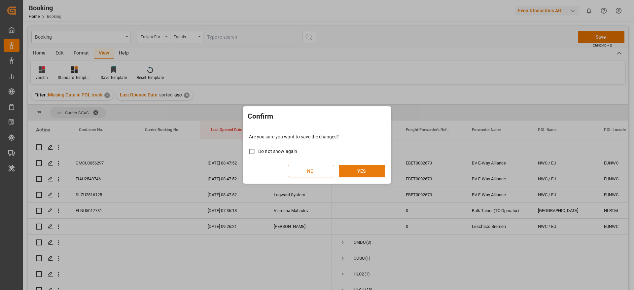
click at [370, 173] on button "YES" at bounding box center [362, 171] width 46 height 13
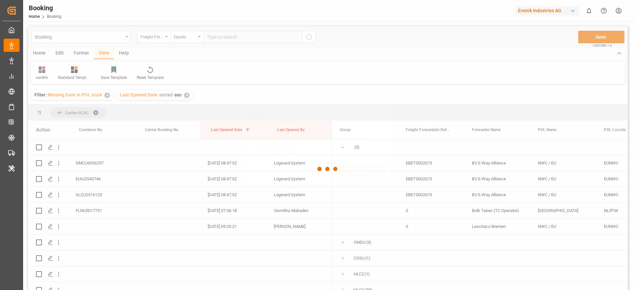
click at [370, 173] on button "YES" at bounding box center [362, 171] width 46 height 13
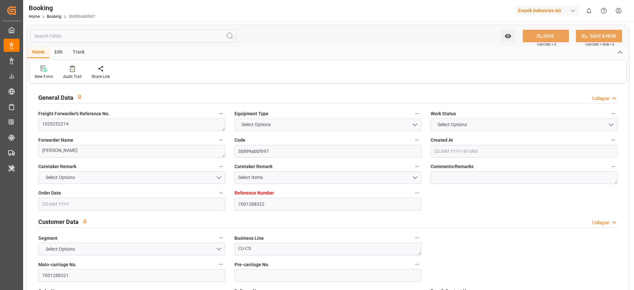
type input "7001288322"
type input "9776420"
type input "OOCL"
type input "Orient Overseas Container Line Ltd"
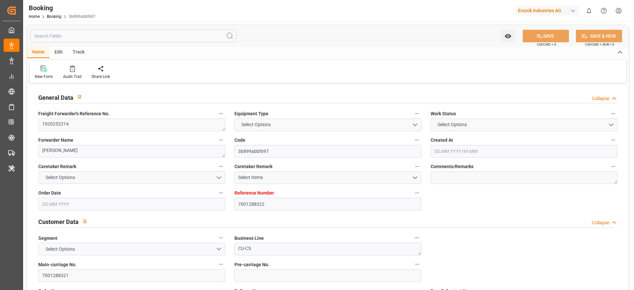
type input "EUNWC"
type input "AUSYD"
type input "[DATE] 04:35"
type input "[DATE]"
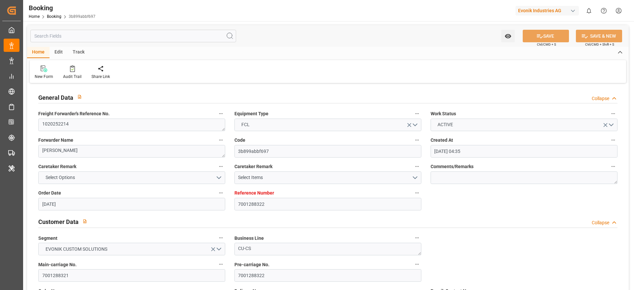
type input "[DATE]"
type input "[DATE] 00:00"
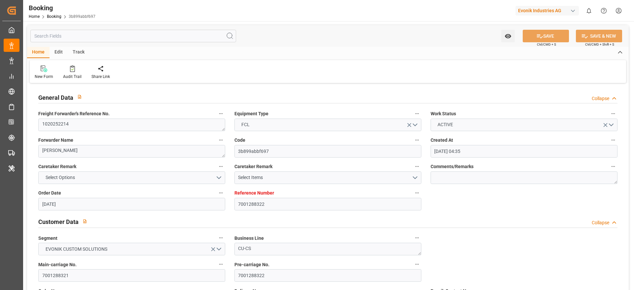
type input "[DATE] 00:00"
type input "[DATE] 16:40"
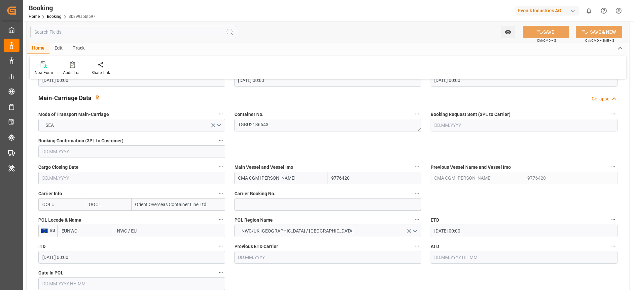
scroll to position [408, 0]
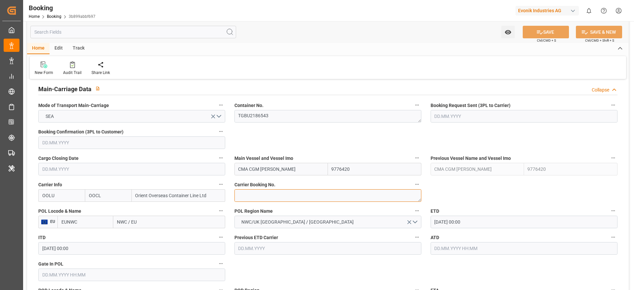
click at [262, 199] on textarea at bounding box center [328, 195] width 187 height 13
paste textarea "2163149160"
click at [262, 199] on textarea "2163149160" at bounding box center [328, 195] width 187 height 13
type textarea "2163149160"
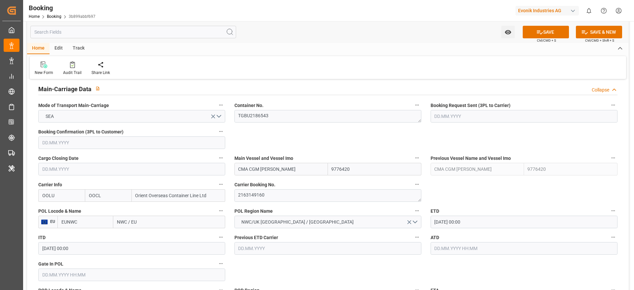
click at [357, 91] on div "Main-Carriage Data Collapse" at bounding box center [327, 88] width 579 height 13
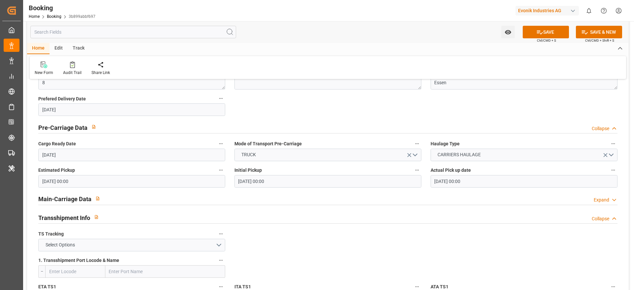
scroll to position [299, 0]
drag, startPoint x: 219, startPoint y: 190, endPoint x: 213, endPoint y: 195, distance: 7.5
click at [213, 195] on div "Main-Carriage Data Expand" at bounding box center [328, 198] width 589 height 19
click at [213, 195] on div "Main-Carriage Data Expand" at bounding box center [327, 197] width 579 height 13
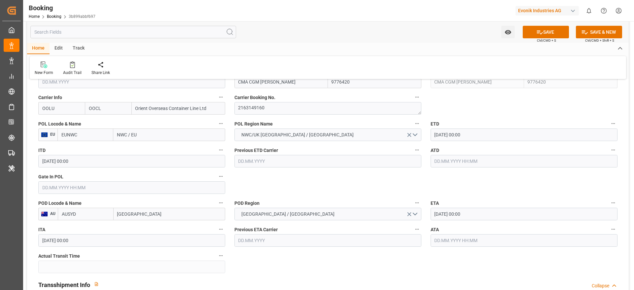
scroll to position [496, 0]
click at [129, 135] on input "NWC / EU" at bounding box center [169, 133] width 112 height 13
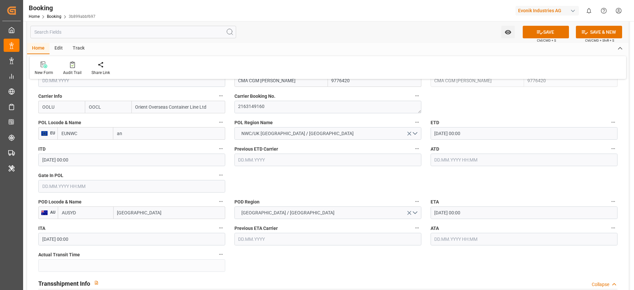
type input "ant"
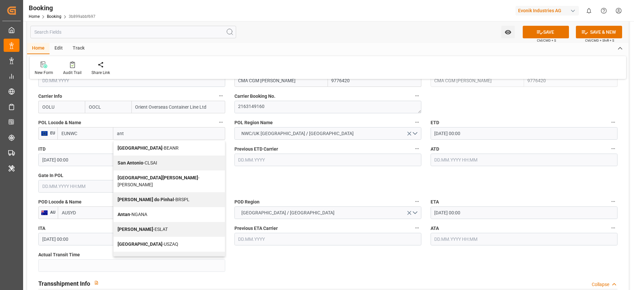
click at [156, 142] on div "Antwerp - BEANR" at bounding box center [169, 148] width 111 height 15
type input "BEANR"
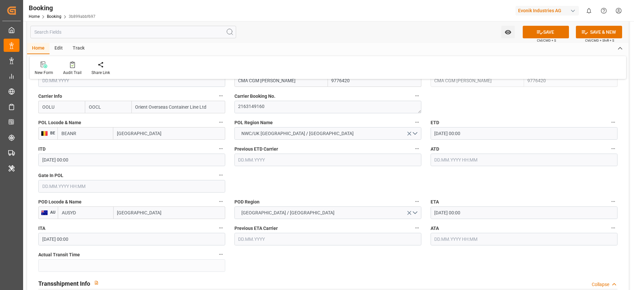
type input "[GEOGRAPHIC_DATA]"
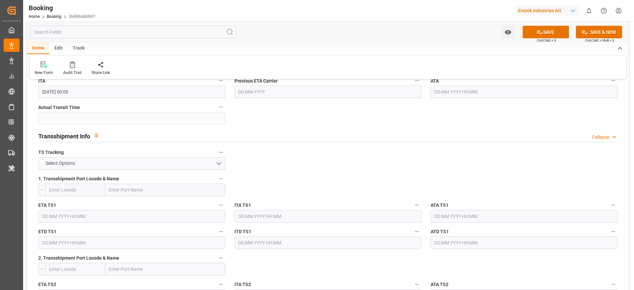
scroll to position [652, 0]
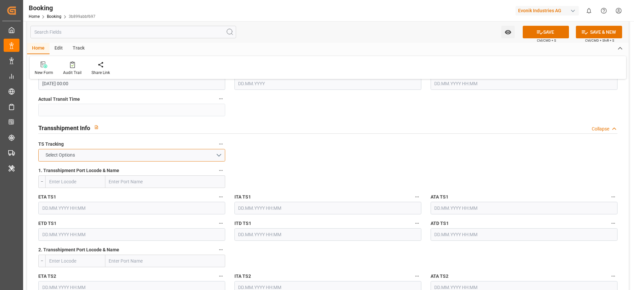
click at [212, 158] on button "Select Options" at bounding box center [131, 155] width 187 height 13
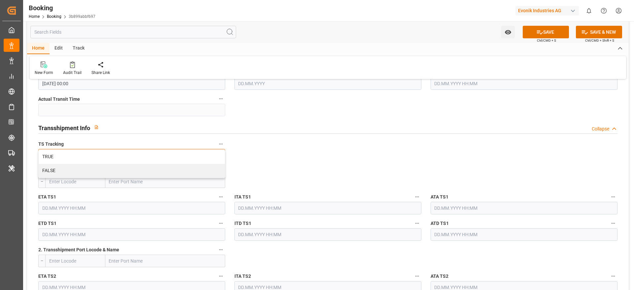
click at [212, 158] on div "TRUE" at bounding box center [132, 157] width 186 height 14
paste input "Port Klang"
click at [133, 184] on input "text" at bounding box center [165, 181] width 120 height 13
type input "Port Klang"
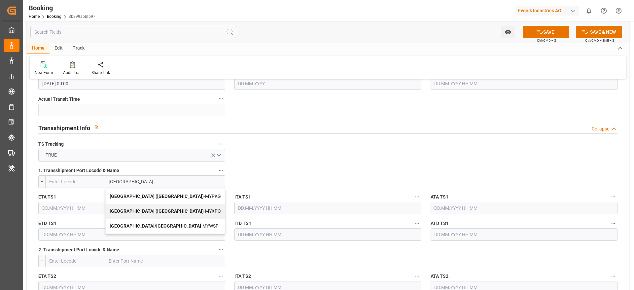
click at [184, 192] on div "Port Klang (Pelabuhan Klang) - MYPKG" at bounding box center [165, 196] width 119 height 15
type input "MYPKG"
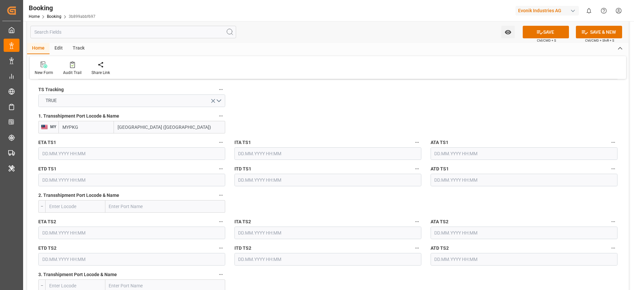
scroll to position [707, 0]
type input "Port Klang (Pelabuhan Klang)"
click at [67, 152] on input "text" at bounding box center [131, 152] width 187 height 13
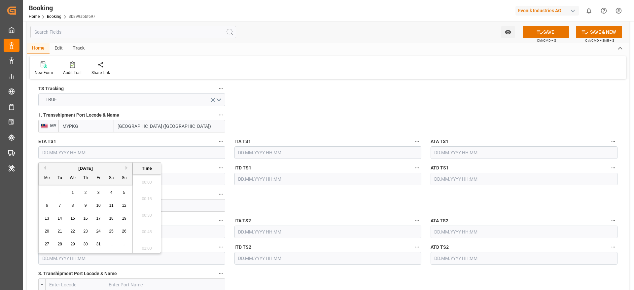
scroll to position [1026, 0]
click at [126, 169] on button "Next Month" at bounding box center [128, 168] width 4 height 4
click at [99, 247] on div "28" at bounding box center [98, 244] width 8 height 8
type input "28.11.2025 00:00"
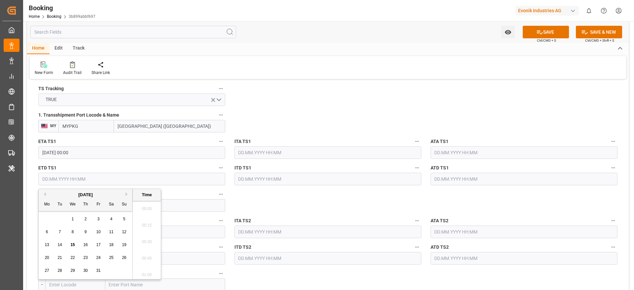
click at [179, 185] on input "text" at bounding box center [131, 179] width 187 height 13
click at [126, 195] on button "Next Month" at bounding box center [128, 194] width 4 height 4
click at [77, 234] on div "8 9 10 11 12 13 14" at bounding box center [86, 232] width 90 height 13
click at [73, 231] on span "10" at bounding box center [72, 232] width 4 height 5
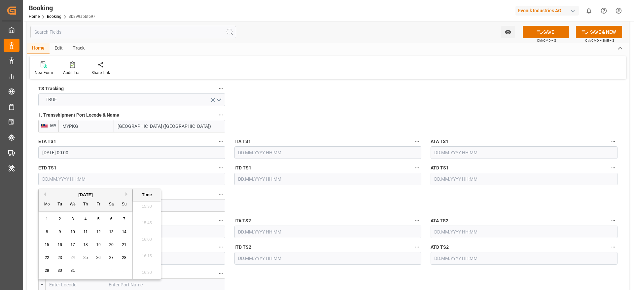
type input "10.12.2025 00:00"
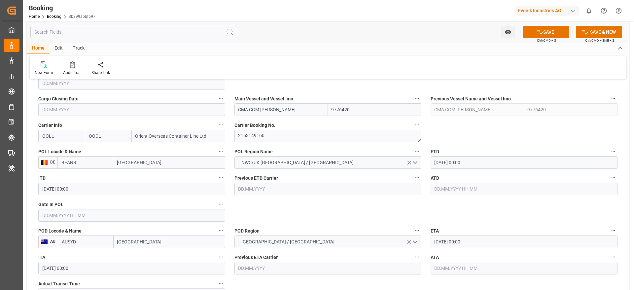
scroll to position [471, 0]
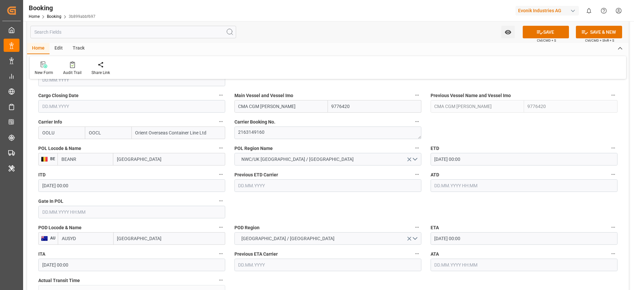
click at [310, 110] on input "CMA CGM Jean Mermoz" at bounding box center [281, 106] width 93 height 13
click at [300, 121] on span "CMA CGM Jean Mermoz - 9776420" at bounding box center [278, 120] width 78 height 5
type input "CMA CGM Jean Mermoz"
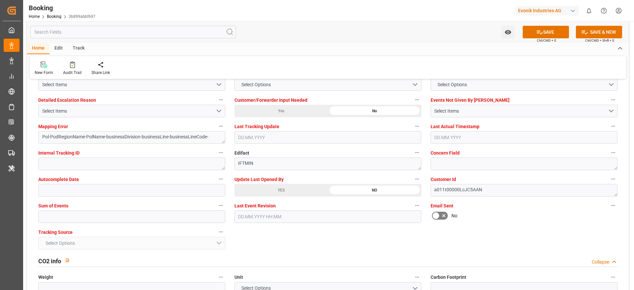
scroll to position [1257, 0]
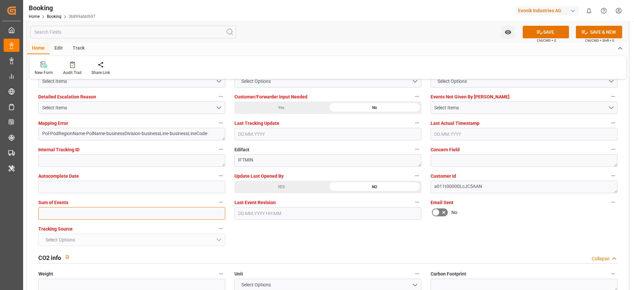
click at [69, 217] on input "text" at bounding box center [131, 213] width 187 height 13
type input "0"
click at [547, 33] on button "SAVE" at bounding box center [546, 32] width 46 height 13
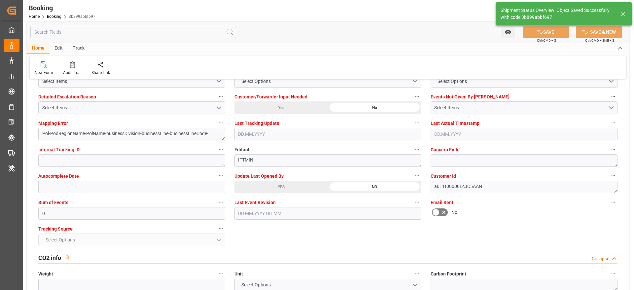
type textarea "varshini suresh"
type textarea "businessDivision-businessLine-"
type textarea "Yes"
type input "28.11.2025 00:00"
type input "10.12.2025 00:00"
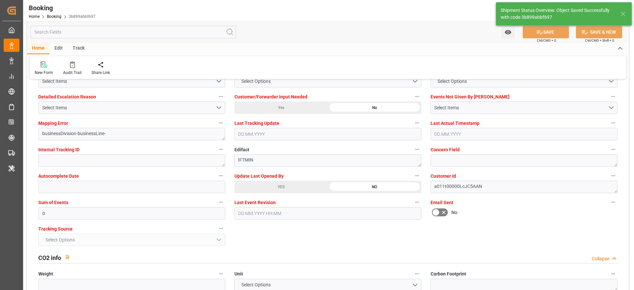
type input "15.10.2025 10:40"
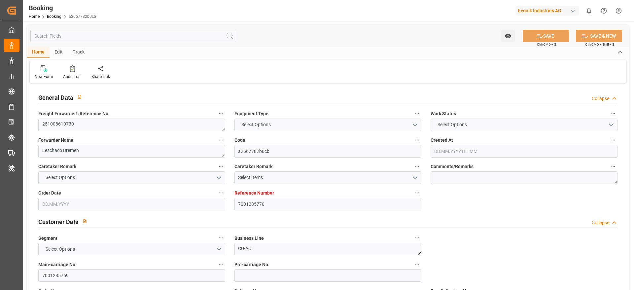
type input "7001285770"
type input "9622629"
type input "9299642"
type input "OOCL"
type input "Orient Overseas Container Line Ltd"
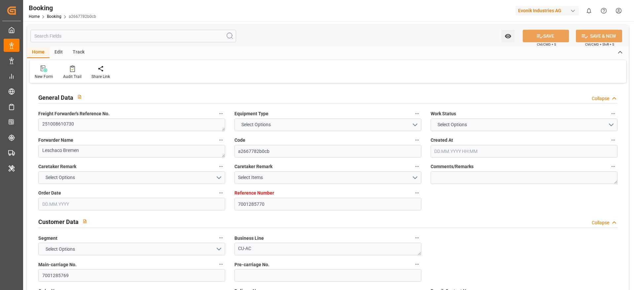
type input "NLRTM"
type input "USNYC"
type input "0"
type input "NLRTM"
type input "USNYC"
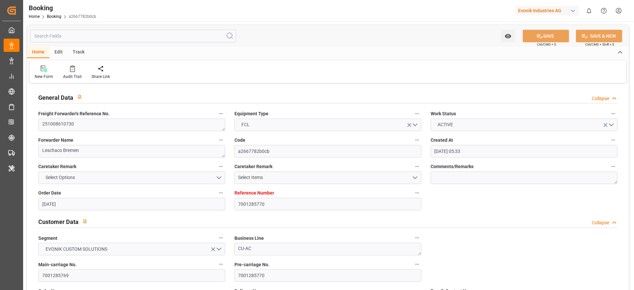
type input "[DATE] 05:33"
type input "[DATE]"
type input "14.11.2025"
type input "10.10.2025"
type input "10.10.2025 00:00"
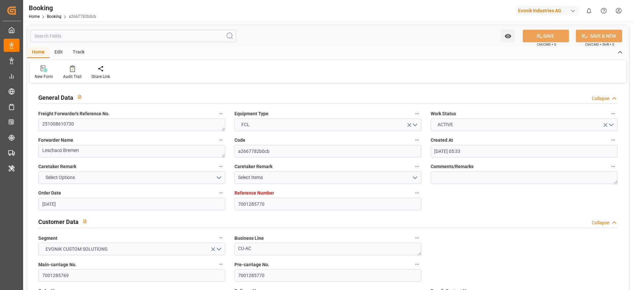
type input "10.10.2025 00:00"
type input "26.09.2025"
type input "29.09.2025"
type input "29.10.2025 16:00"
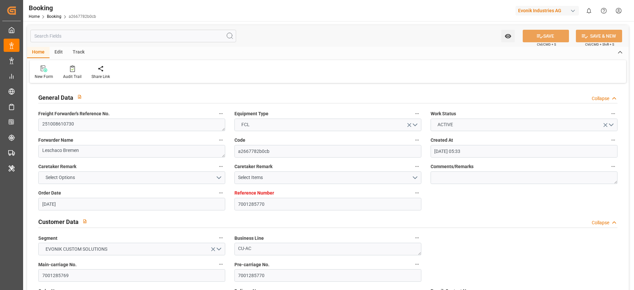
type input "16.10.2025 00:00"
type input "12.11.2025 19:00"
type input "29.10.2025 00:00"
type input "14.10.2025 17:34"
type input "14.10.2025"
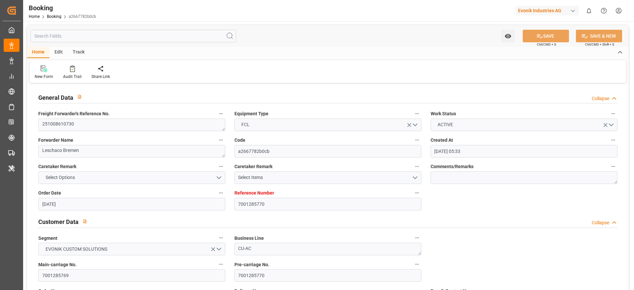
type input "29.10.2025 16:00"
type input "12.11.2025 19:00"
type input "13.11.2025 13:00"
type input "17.11.2025 13:00"
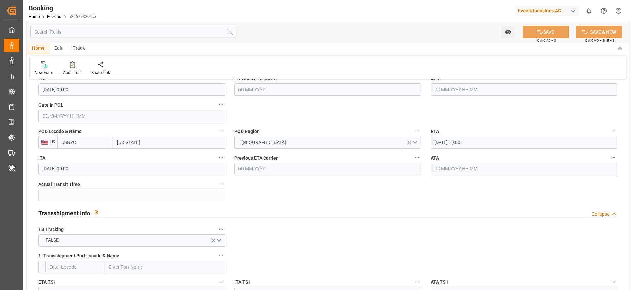
scroll to position [567, 0]
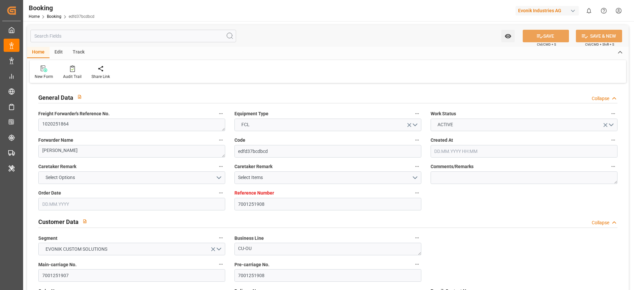
type input "7001251908"
type input "9360910"
type input "ONE"
type input "Ocean Network Express"
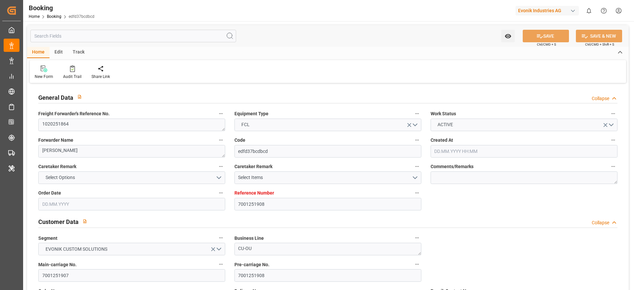
type input "BEANR"
type input "PYASU"
type input "ARBUE"
type input "0"
type input "BEANR"
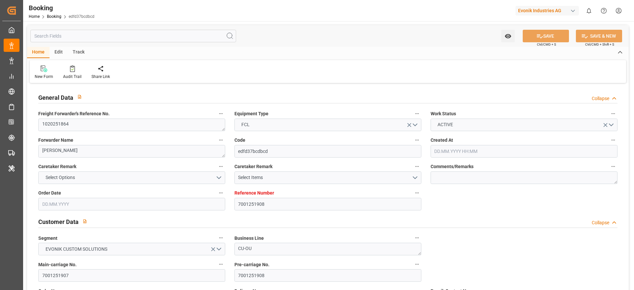
type input "PYASU"
type input "[DATE] 05:40"
type input "[DATE]"
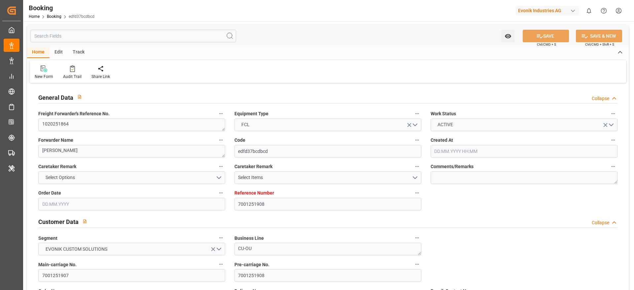
type input "[DATE] 17:51"
type input "[DATE] 00:00"
type input "[DATE] 09:00"
type input "[DATE] 00:00"
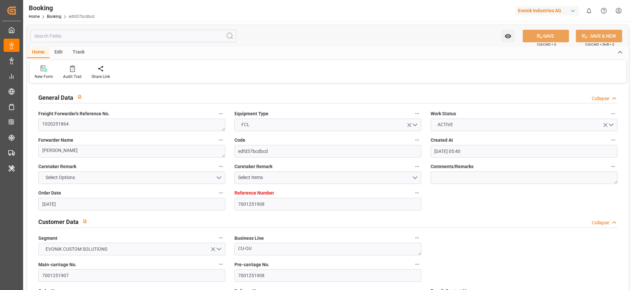
type input "[DATE] 00:00"
type input "[DATE] 05:30"
type input "14.10.2025 00:00"
type input "12.10.2025 19:00"
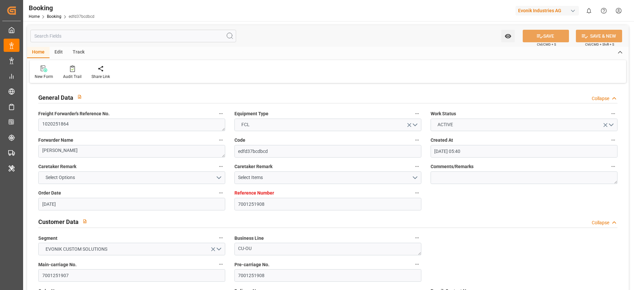
type input "12.10.2025 19:00"
type input "12.10.2025 00:00"
type input "20.10.2025 05:30"
type input "14.10.2025 18:00"
type input "20.08.2025"
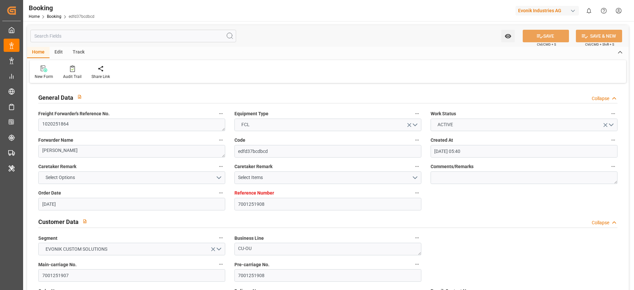
type input "15.10.2025 09:57"
type input "10.09.2025"
type input "03.09.2025 00:00"
type input "03.09.2025 15:37"
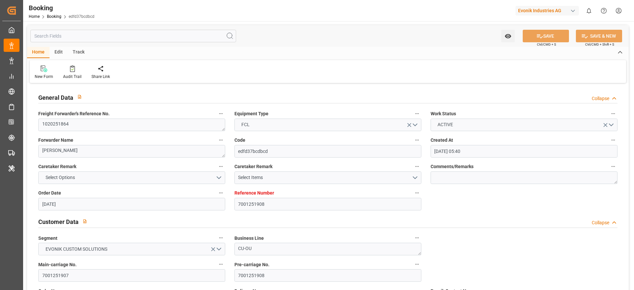
type input "09.09.2025 10:00"
type input "04.09.2025 17:37"
type input "13.09.2025 04:00"
type input "13.09.2025 08:18"
type input "14.09.2025 09:18"
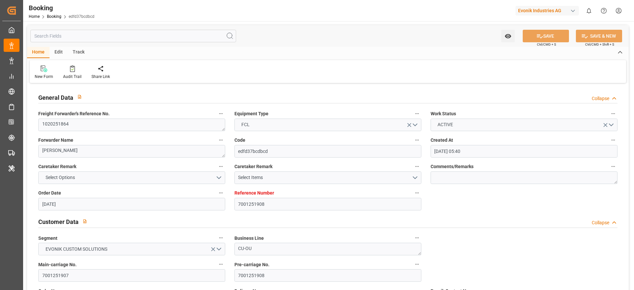
type input "13.09.2025 09:00"
type input "12.10.2025 19:00"
type input "12.10.2025 20:30"
type input "13.10.2025 10:09"
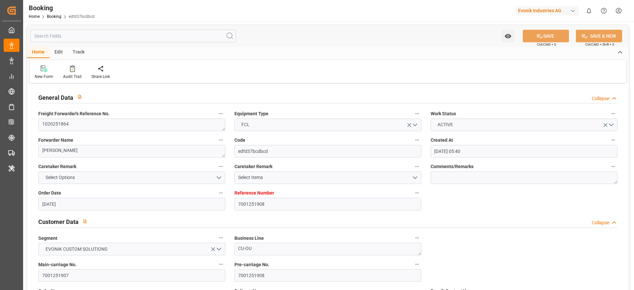
type input "14.10.2025 17:07"
type input "14.10.2025 18:00"
type input "14.10.2025 20:00"
type input "15.10.2025 11:44"
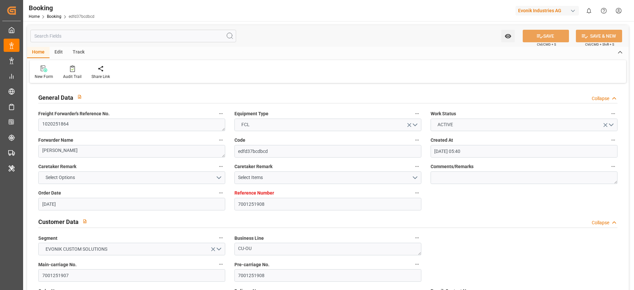
type input "14.10.2025 21:30"
type input "15.10.2025 02:00"
type input "19.10.2025 11:44"
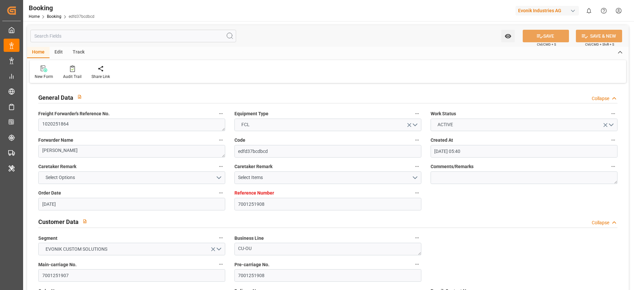
type input "15.10.2025 11:00"
click at [71, 72] on div "Audit Trail" at bounding box center [72, 72] width 28 height 15
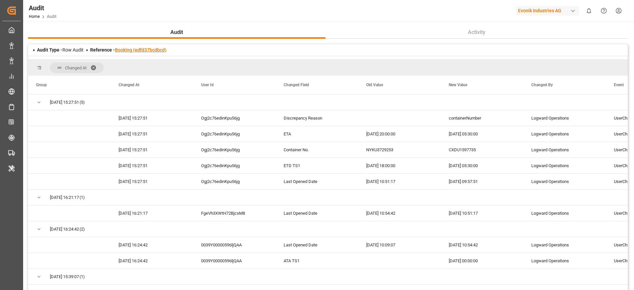
click at [149, 50] on link "Booking (edfd37bcdbcd)" at bounding box center [141, 49] width 52 height 5
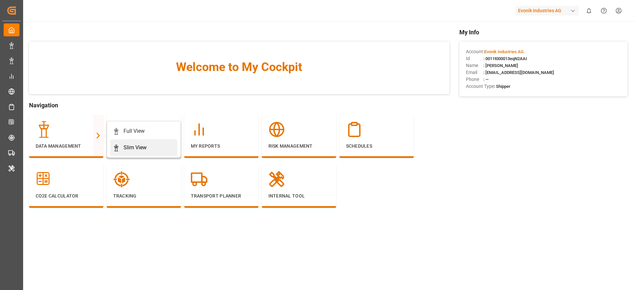
click at [116, 147] on polygon at bounding box center [117, 146] width 2 height 1
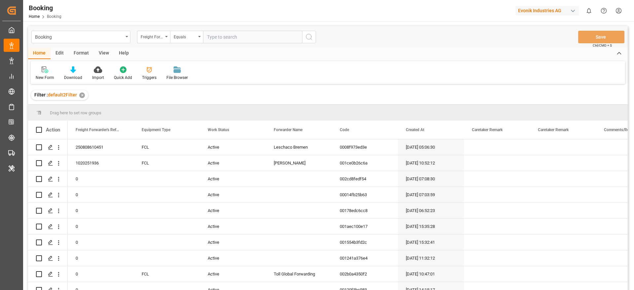
click at [83, 54] on div "Format" at bounding box center [81, 53] width 25 height 11
click at [44, 72] on icon at bounding box center [45, 69] width 6 height 7
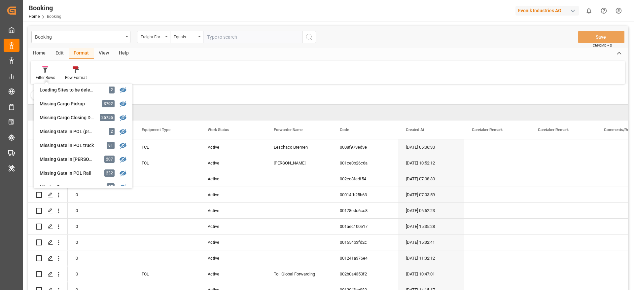
scroll to position [58, 0]
